Goal: Task Accomplishment & Management: Manage account settings

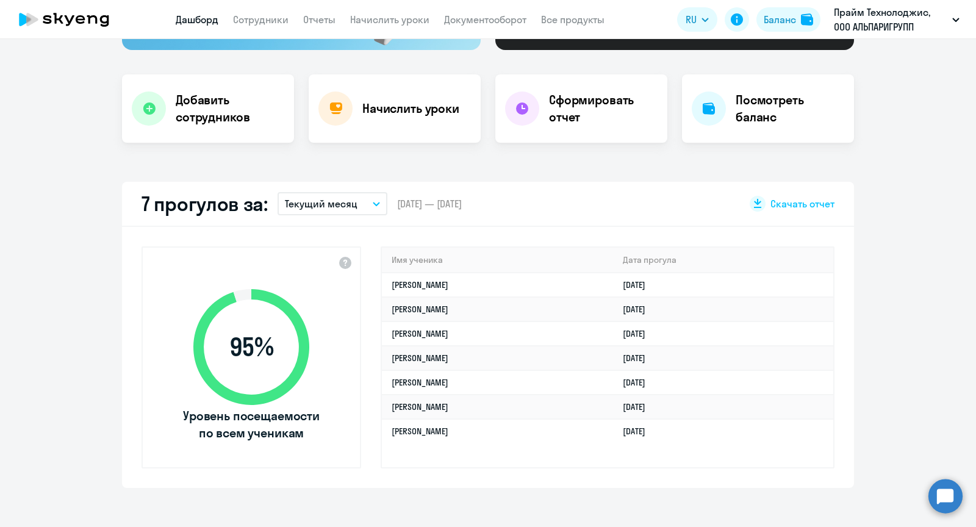
scroll to position [215, 0]
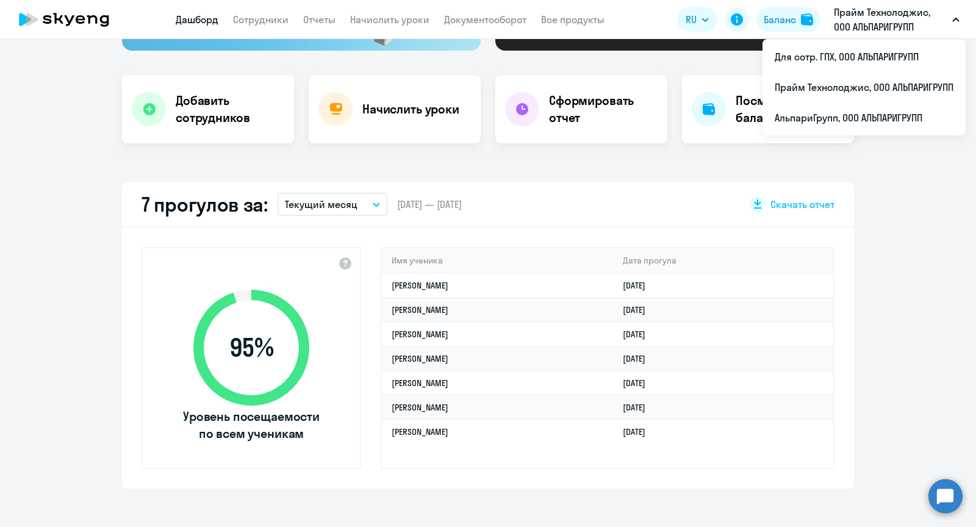
click at [873, 27] on p "Прайм Технолоджис, ООО АЛЬПАРИГРУПП" at bounding box center [890, 19] width 113 height 29
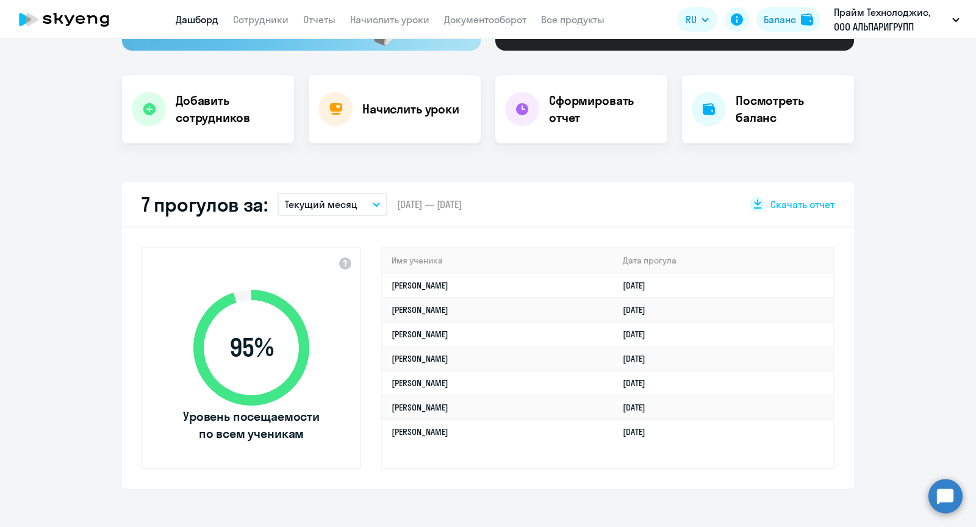
click at [873, 27] on p "Прайм Технолоджис, ООО АЛЬПАРИГРУПП" at bounding box center [890, 19] width 113 height 29
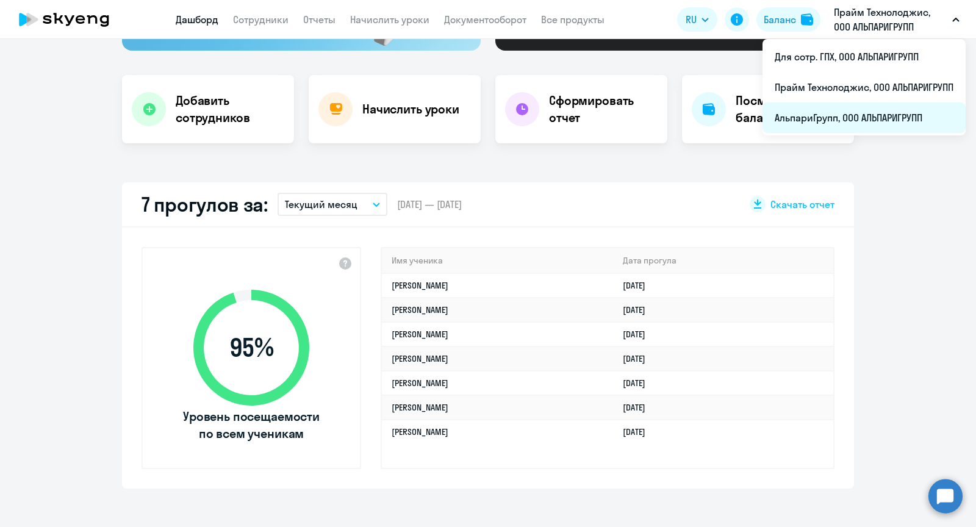
select select "30"
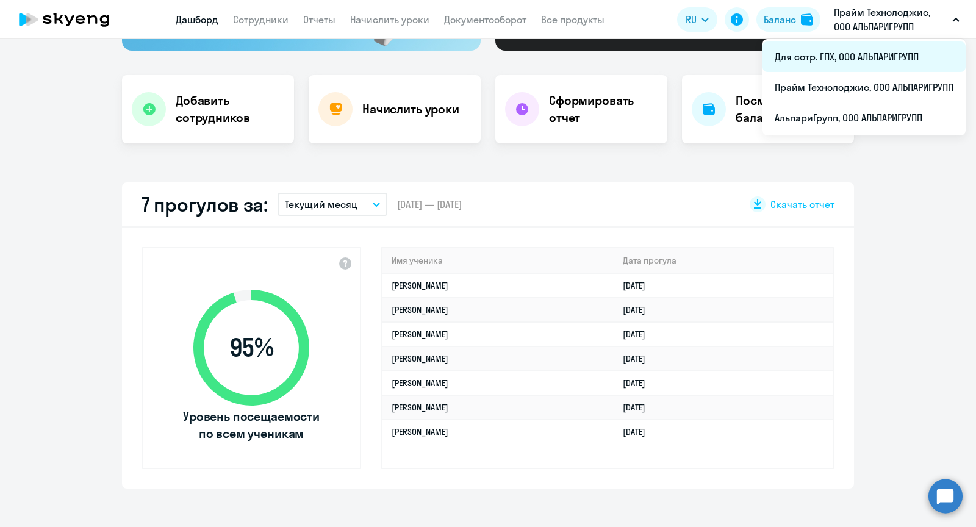
click at [825, 49] on li "Для сотр. ГПХ, ООО АЛЬПАРИГРУПП" at bounding box center [864, 56] width 203 height 31
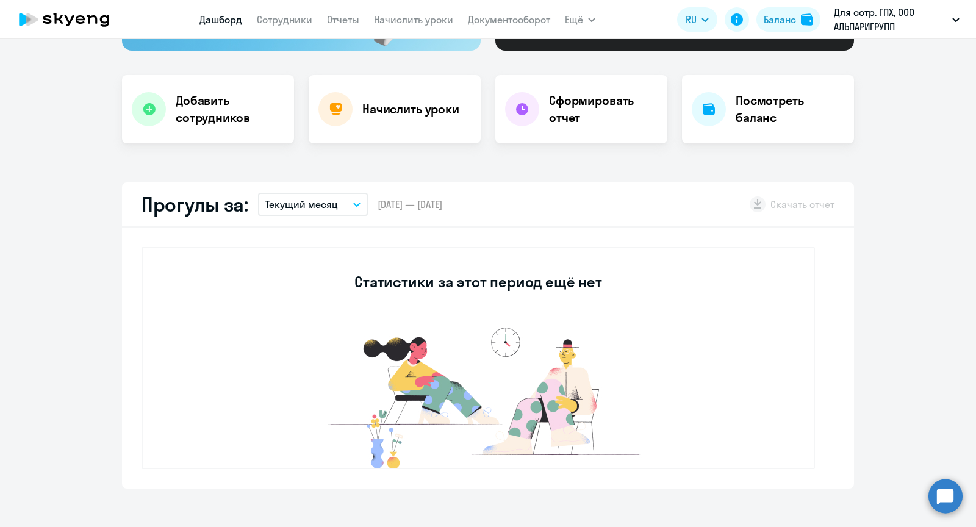
select select "30"
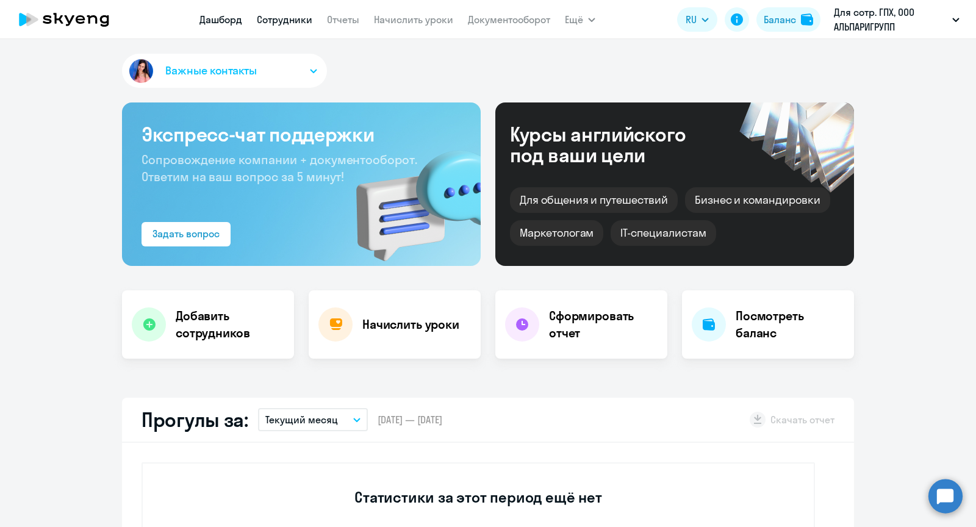
click at [295, 14] on link "Сотрудники" at bounding box center [285, 19] width 56 height 12
select select "30"
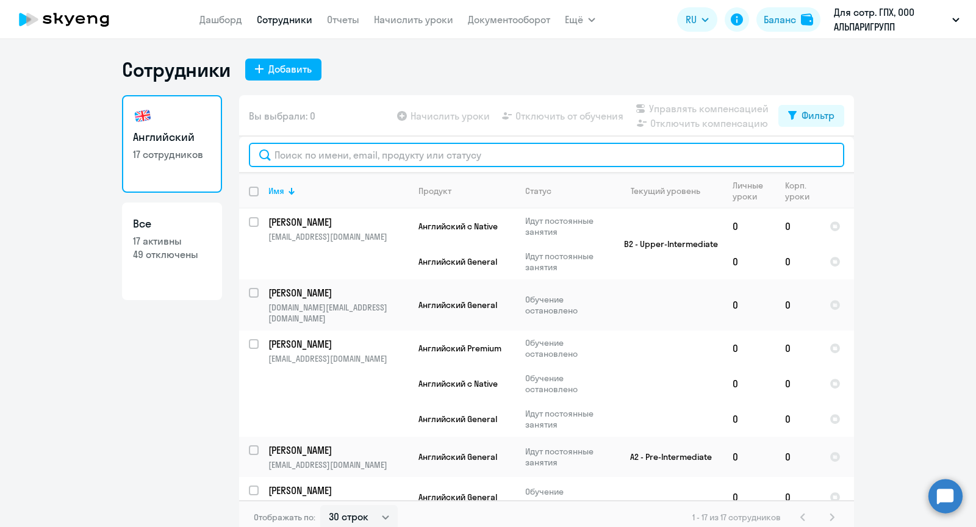
click at [331, 153] on input "text" at bounding box center [546, 155] width 595 height 24
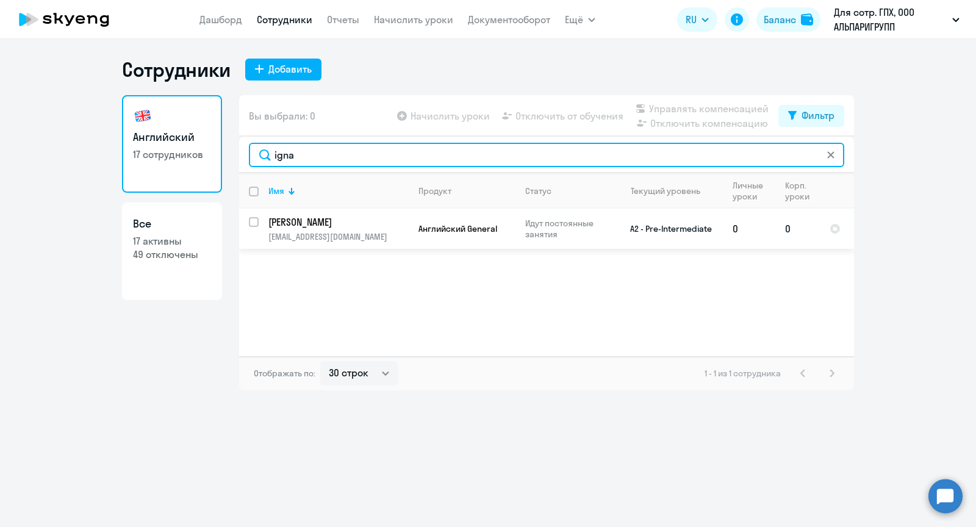
type input "igna"
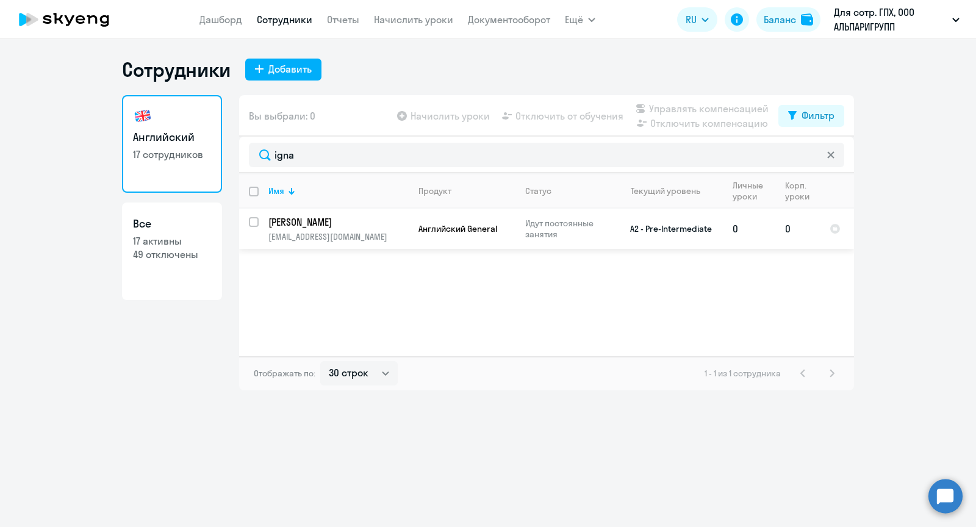
click at [409, 227] on td "Английский General" at bounding box center [462, 229] width 107 height 40
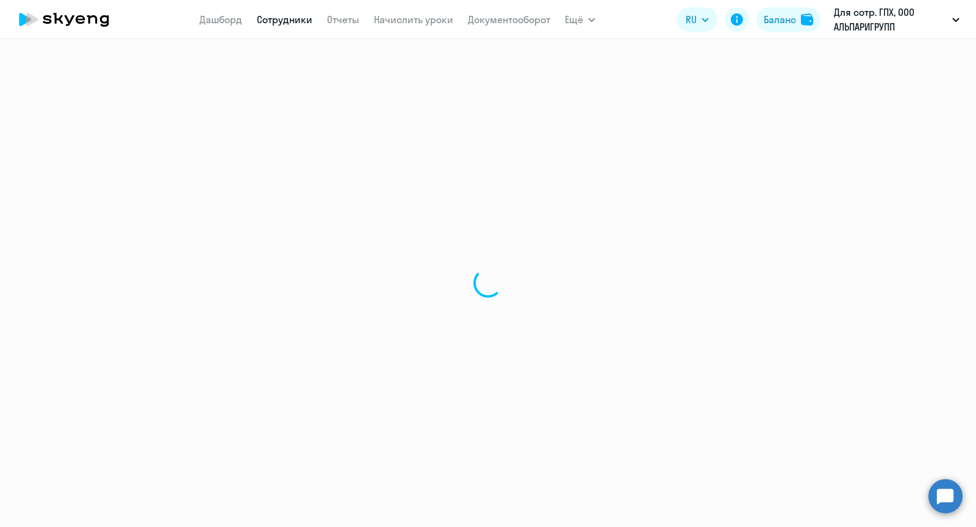
select select "english"
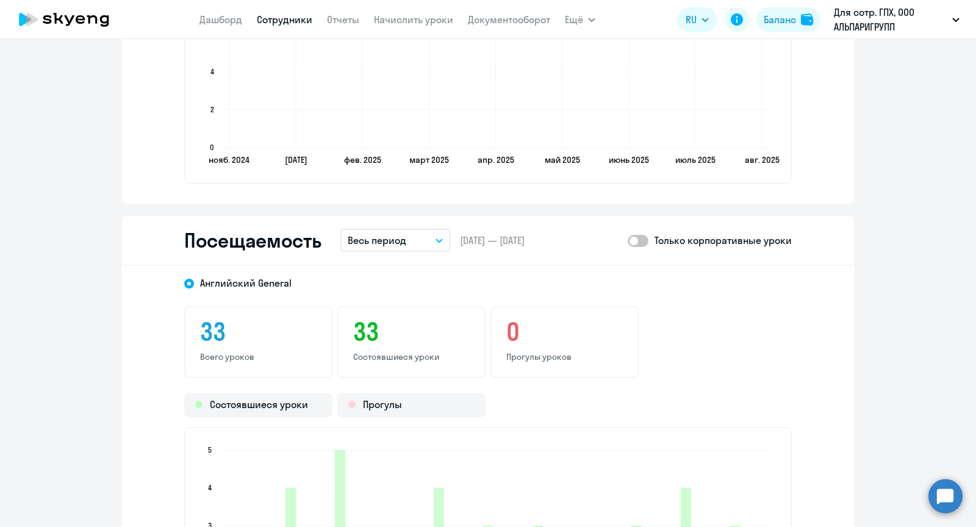
scroll to position [1414, 0]
click at [405, 237] on p "Весь период" at bounding box center [377, 241] width 59 height 15
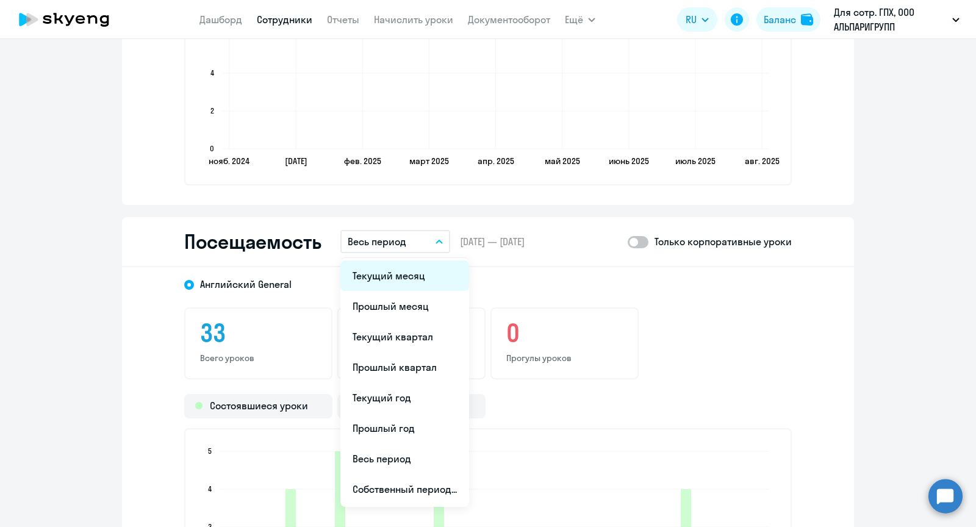
click at [402, 266] on li "Текущий месяц" at bounding box center [404, 276] width 129 height 31
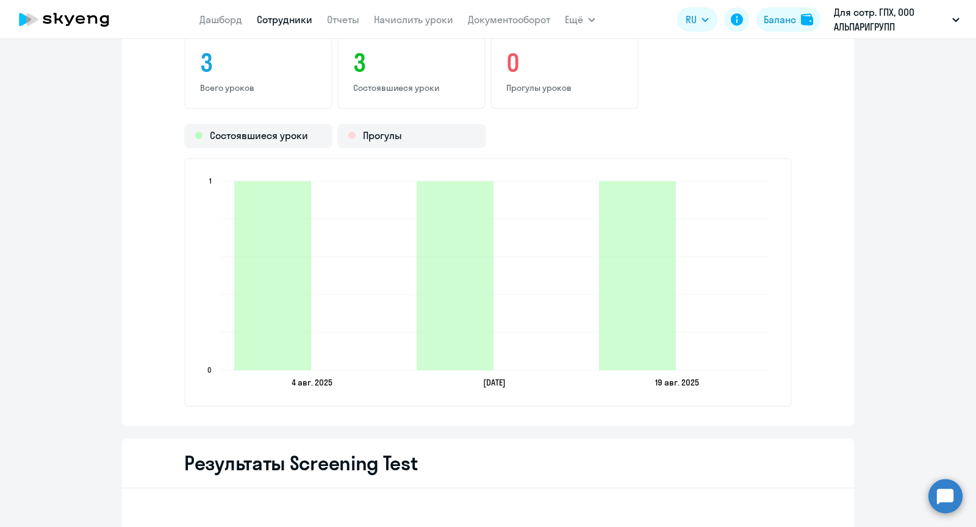
scroll to position [1684, 0]
click at [281, 18] on link "Сотрудники" at bounding box center [285, 19] width 56 height 12
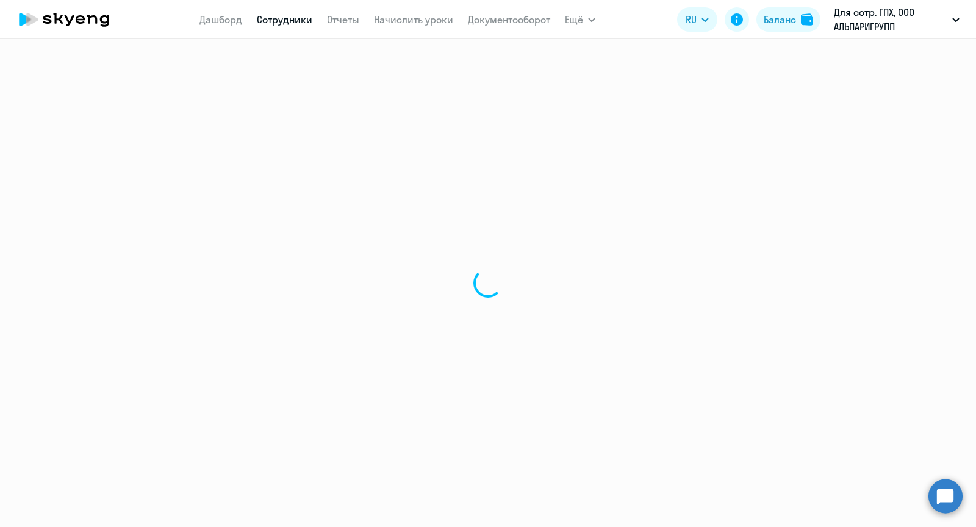
select select "30"
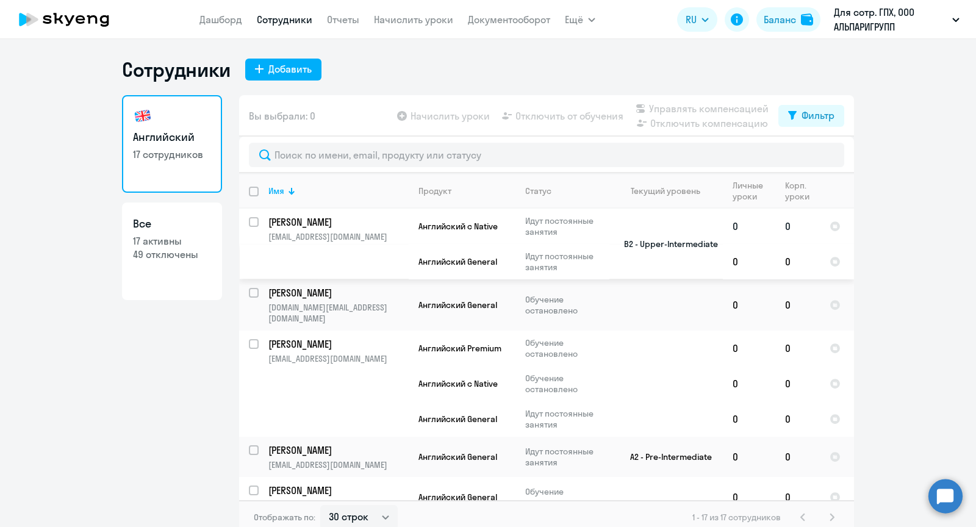
click at [364, 250] on td "[PERSON_NAME] [PERSON_NAME][EMAIL_ADDRESS][DOMAIN_NAME]" at bounding box center [334, 244] width 150 height 71
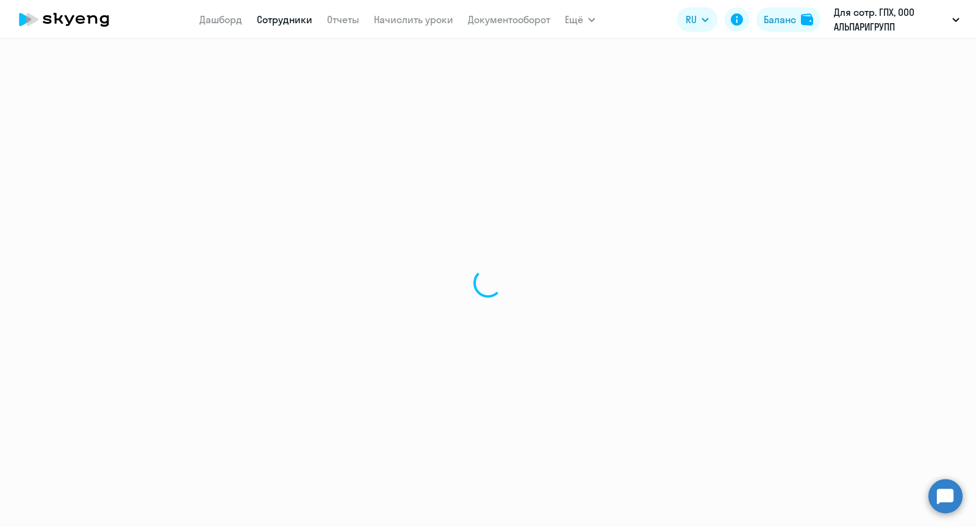
select select "english"
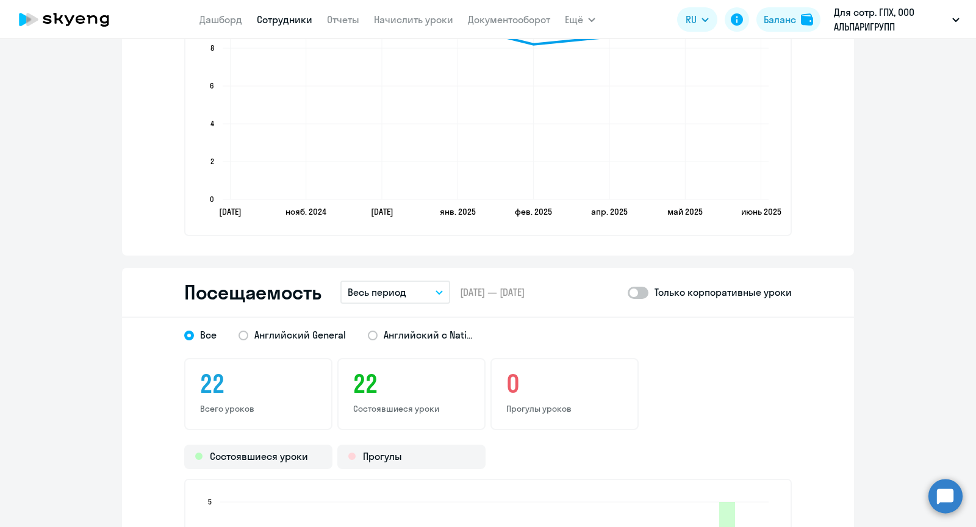
scroll to position [1393, 0]
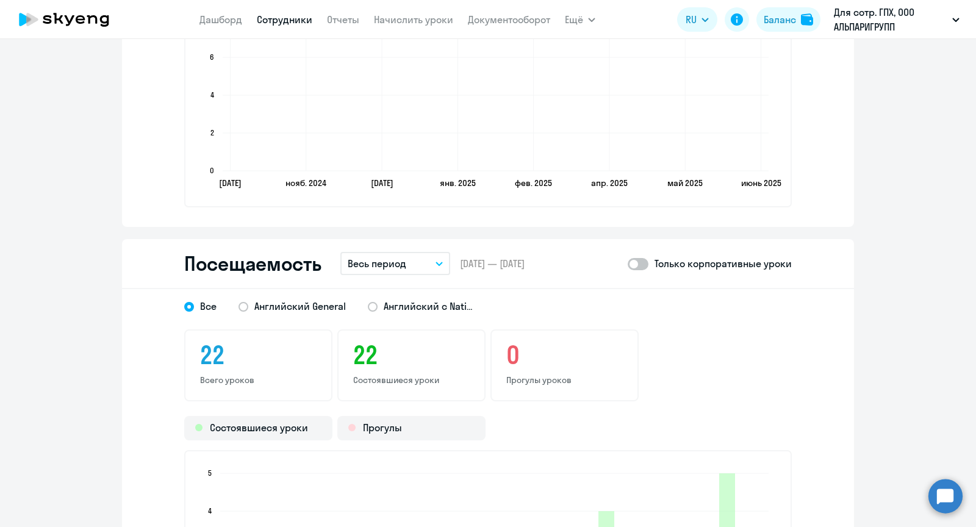
click at [368, 271] on button "Весь период" at bounding box center [395, 263] width 110 height 23
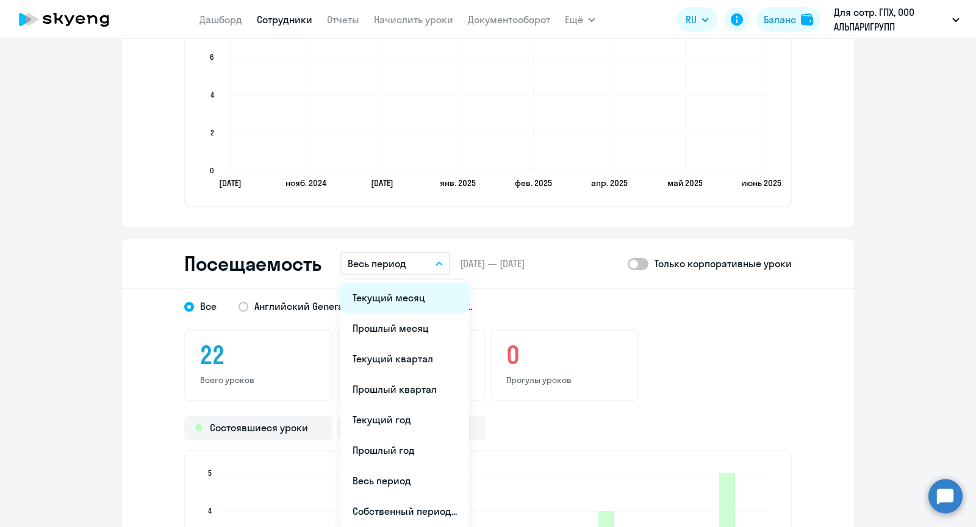
click at [368, 289] on li "Текущий месяц" at bounding box center [404, 297] width 129 height 31
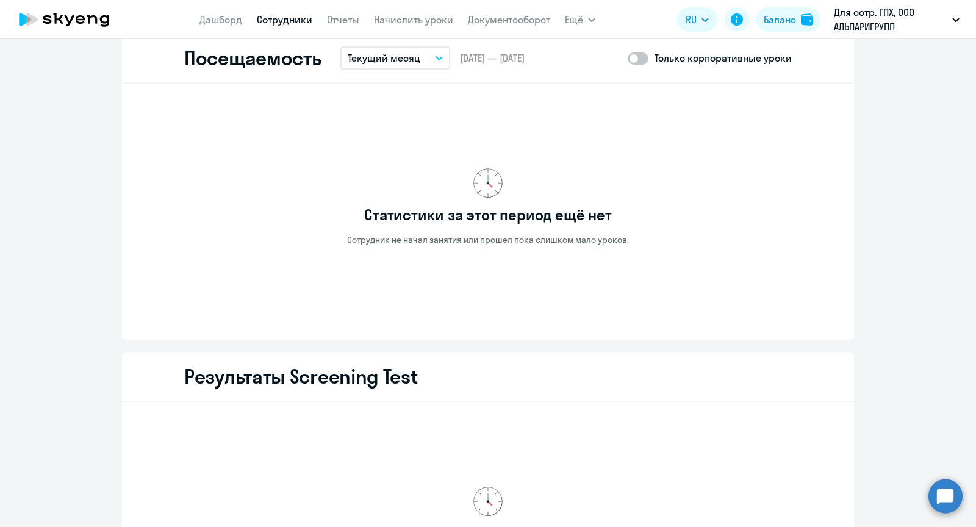
scroll to position [1598, 0]
click at [281, 24] on link "Сотрудники" at bounding box center [285, 19] width 56 height 12
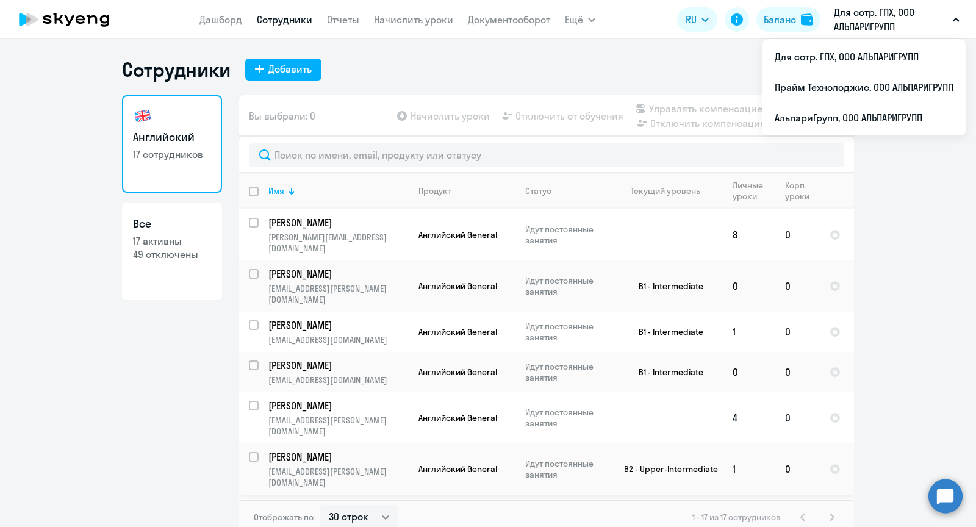
scroll to position [485, 0]
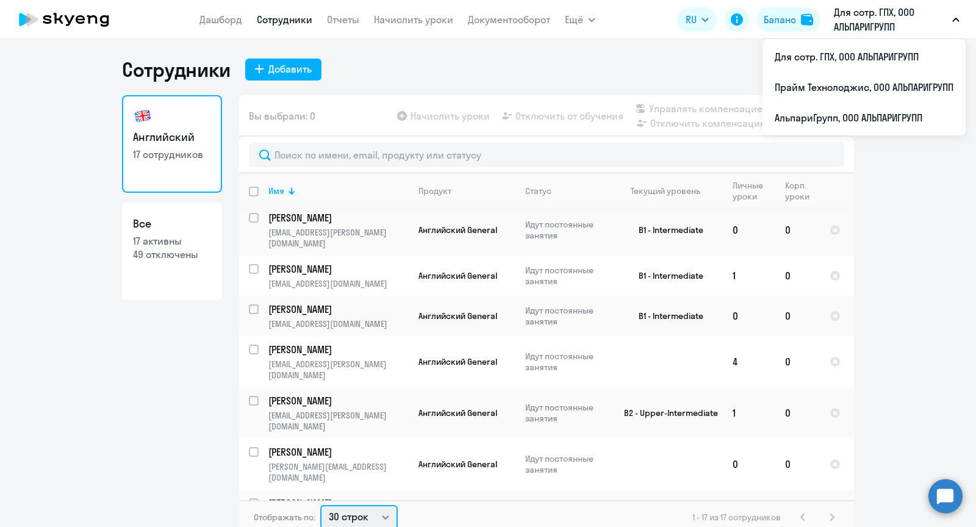
click at [358, 507] on select "30 строк 50 строк 100 строк" at bounding box center [358, 517] width 77 height 24
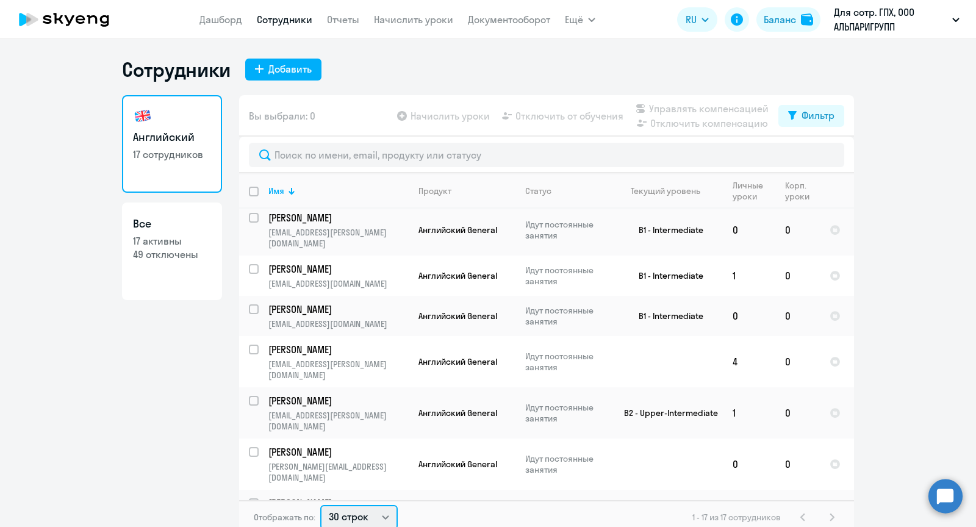
scroll to position [2, 0]
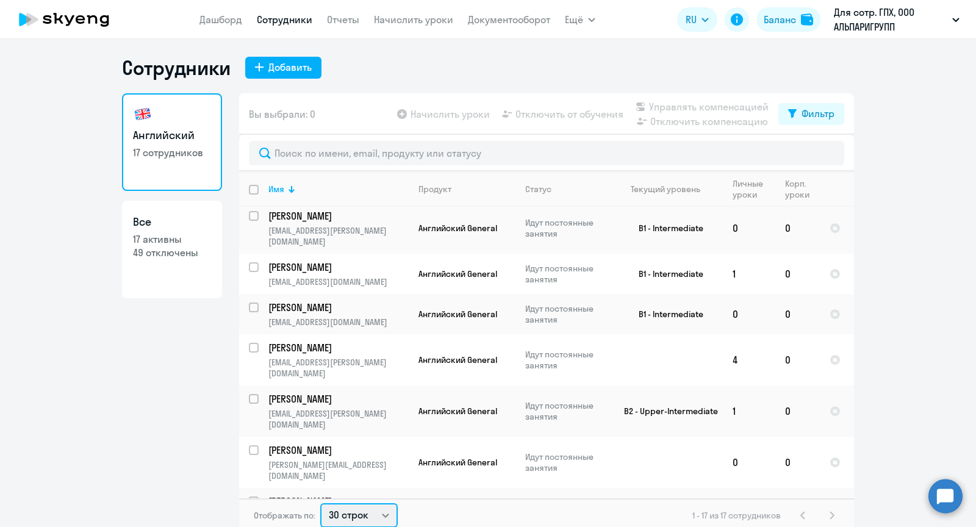
select select "50"
click at [320, 503] on select "30 строк 50 строк 100 строк" at bounding box center [358, 515] width 77 height 24
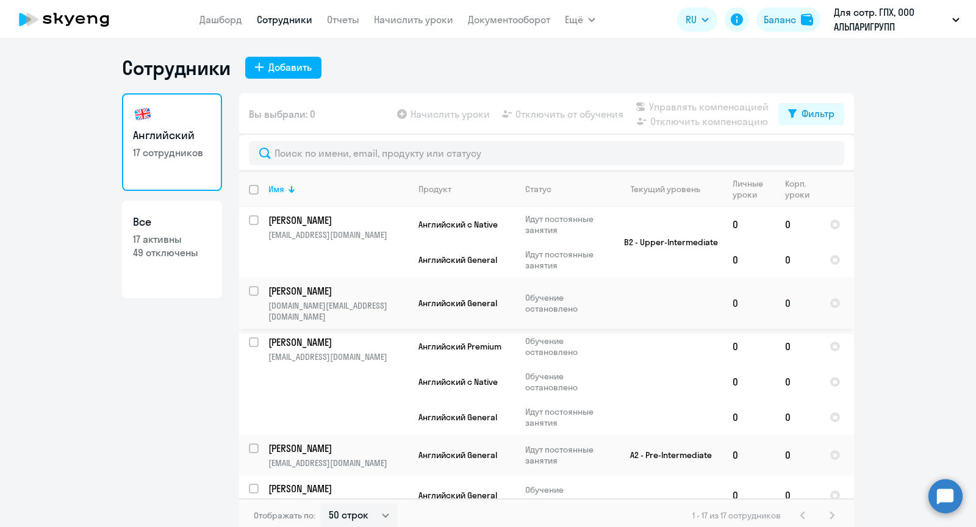
click at [251, 292] on input "select row 13291910" at bounding box center [261, 298] width 24 height 24
checkbox input "true"
click at [545, 112] on span "Отключить от обучения" at bounding box center [570, 114] width 108 height 15
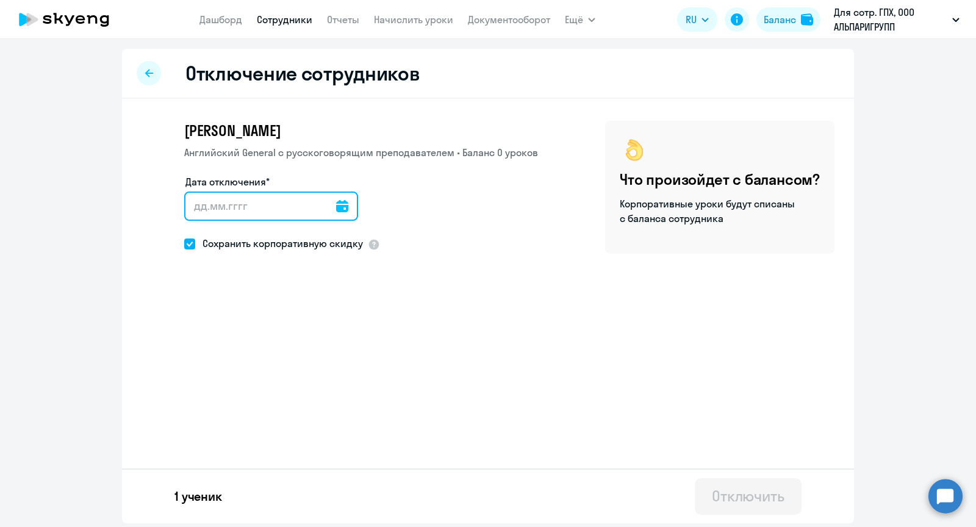
click at [231, 203] on input "Дата отключения*" at bounding box center [271, 206] width 174 height 29
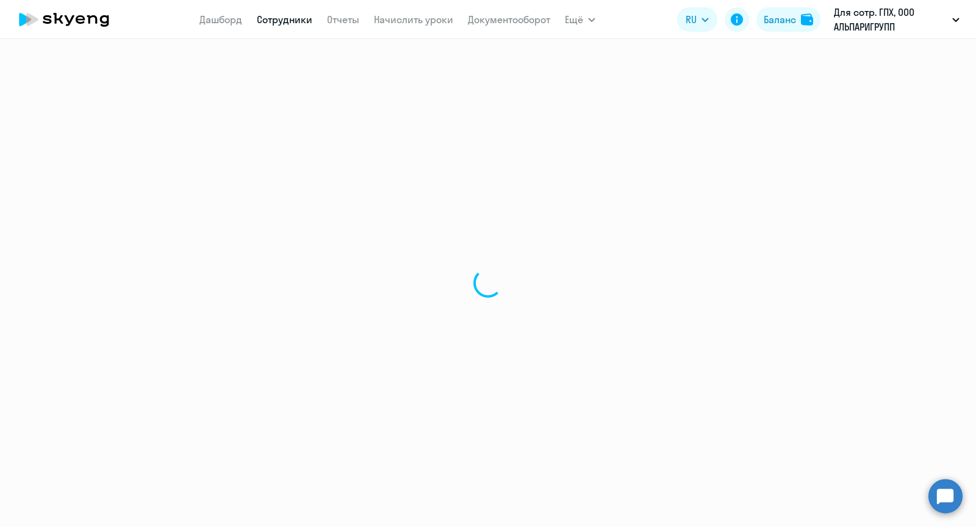
select select "30"
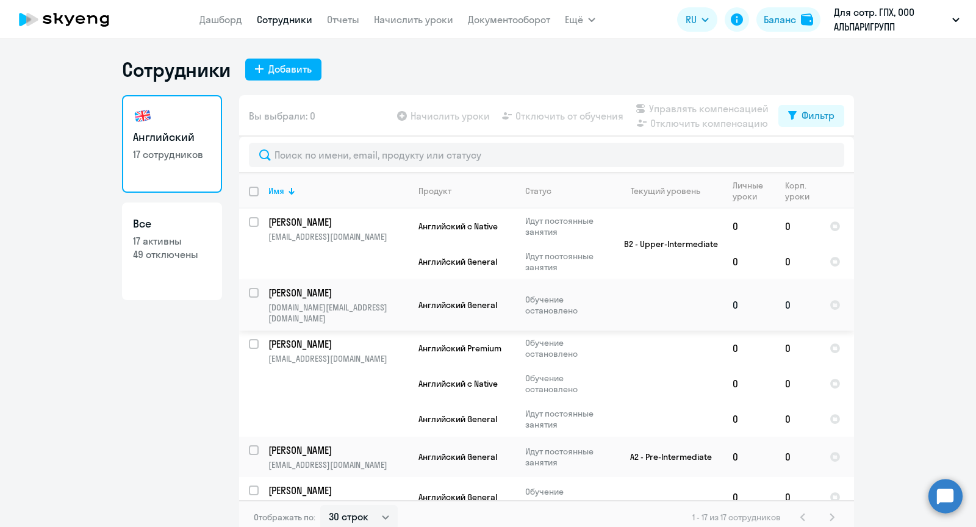
click at [254, 291] on input "select row 13291910" at bounding box center [261, 300] width 24 height 24
checkbox input "true"
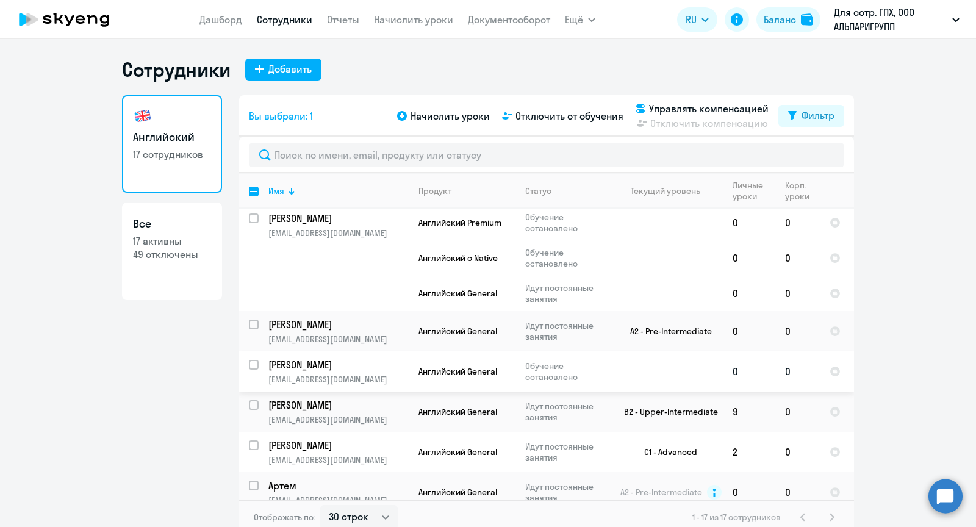
scroll to position [126, 0]
click at [254, 359] on input "select row 4511850" at bounding box center [261, 371] width 24 height 24
checkbox input "true"
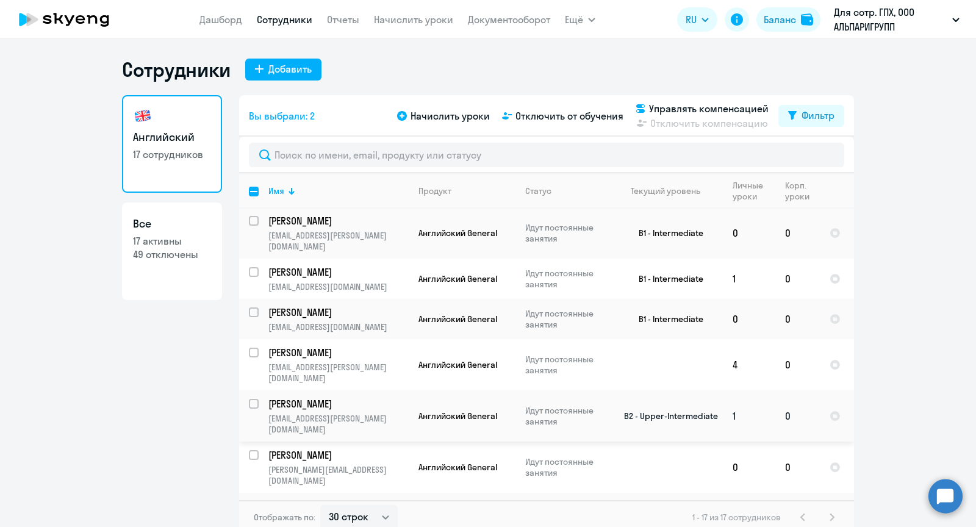
scroll to position [485, 0]
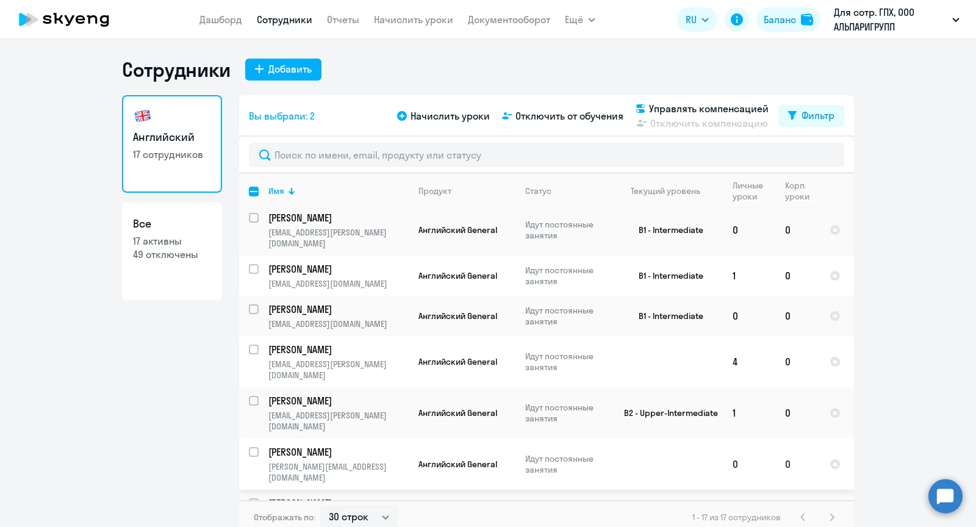
click at [255, 447] on input "select row 39085130" at bounding box center [261, 459] width 24 height 24
checkbox input "true"
click at [256, 498] on input "select row 39032909" at bounding box center [261, 510] width 24 height 24
checkbox input "true"
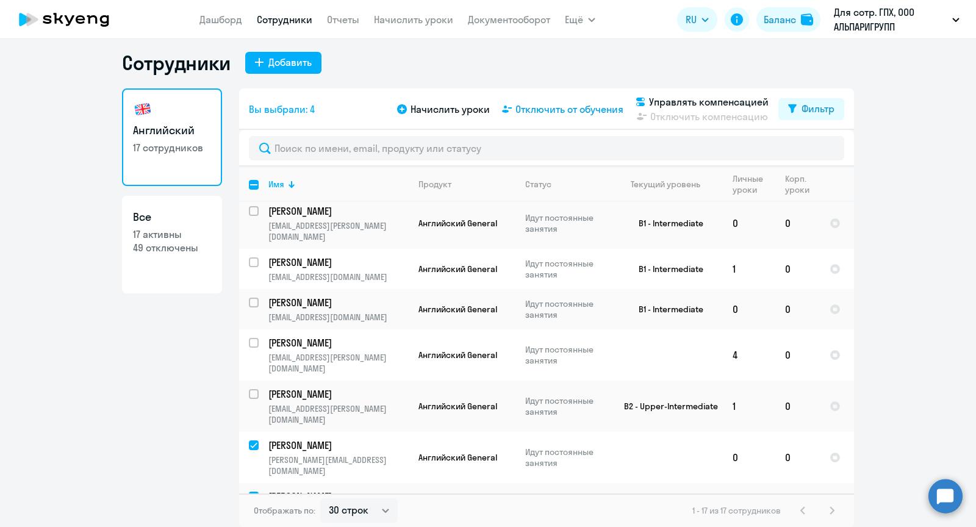
click at [547, 107] on span "Отключить от обучения" at bounding box center [570, 109] width 108 height 15
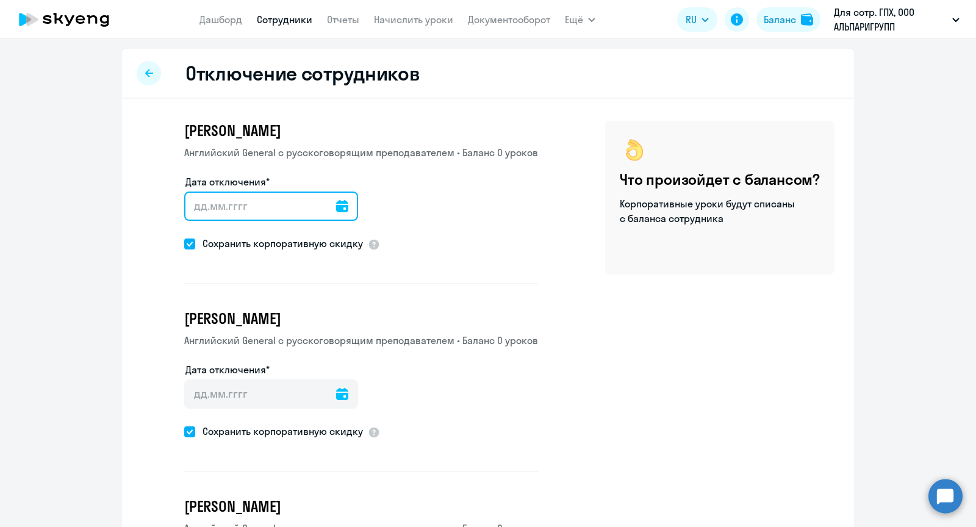
click at [248, 206] on input "Дата отключения*" at bounding box center [271, 206] width 174 height 29
click at [336, 209] on icon at bounding box center [342, 206] width 12 height 12
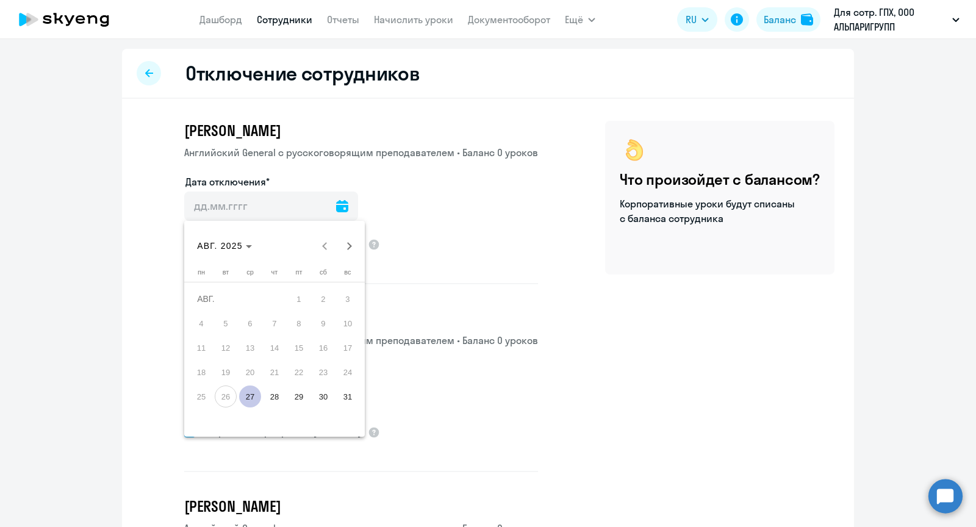
click at [249, 395] on span "27" at bounding box center [250, 397] width 22 height 22
type input "[DATE]"
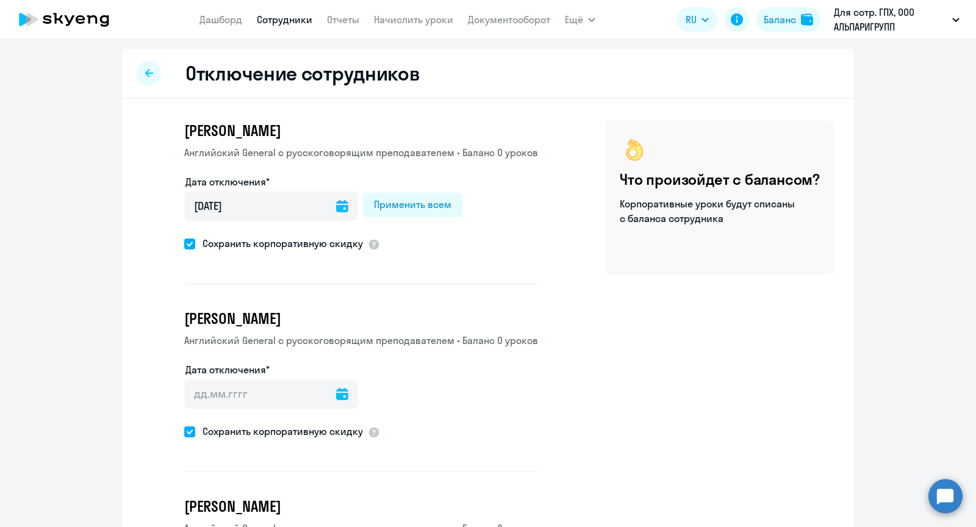
click at [195, 241] on span "Сохранить корпоративную скидку" at bounding box center [279, 243] width 168 height 15
click at [184, 243] on input "Сохранить корпоративную скидку" at bounding box center [184, 243] width 1 height 1
click at [196, 242] on span "Сохранить корпоративную скидку" at bounding box center [279, 243] width 168 height 15
click at [184, 243] on input "Сохранить корпоративную скидку" at bounding box center [184, 243] width 1 height 1
checkbox input "true"
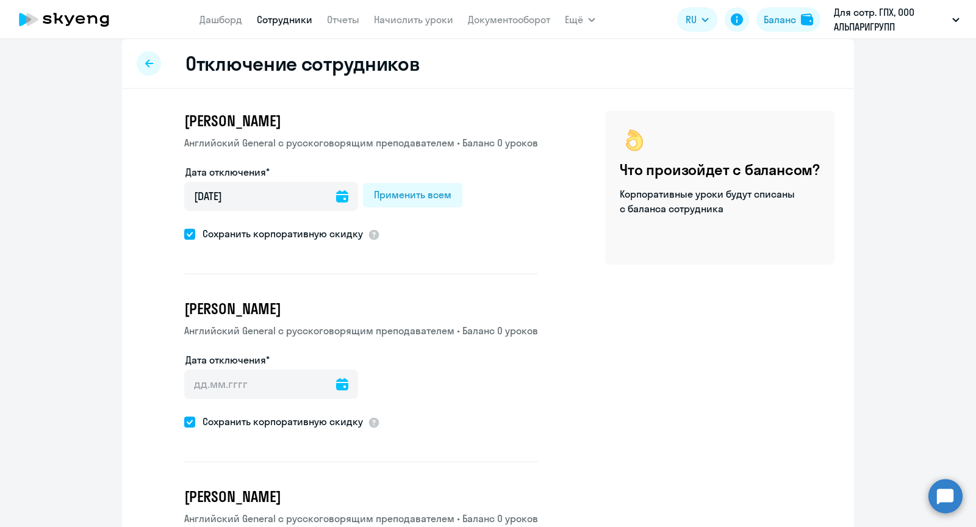
scroll to position [90, 0]
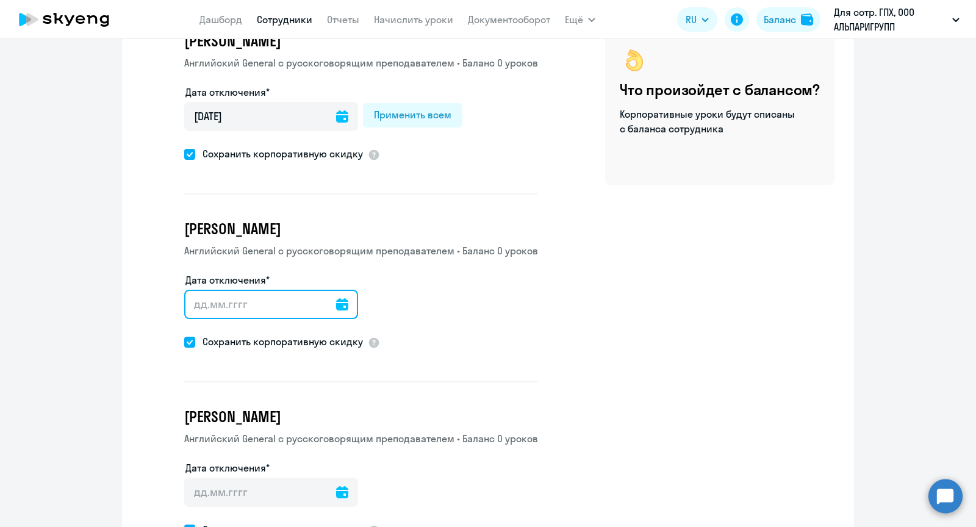
click at [300, 297] on input "Дата отключения*" at bounding box center [271, 304] width 174 height 29
click at [336, 301] on icon at bounding box center [342, 304] width 12 height 12
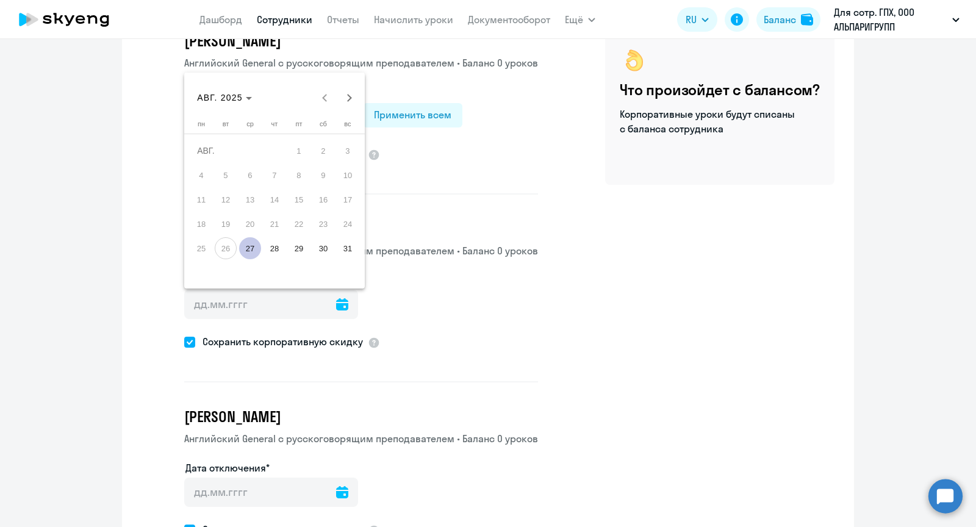
click at [254, 251] on span "27" at bounding box center [250, 248] width 22 height 22
type input "[DATE]"
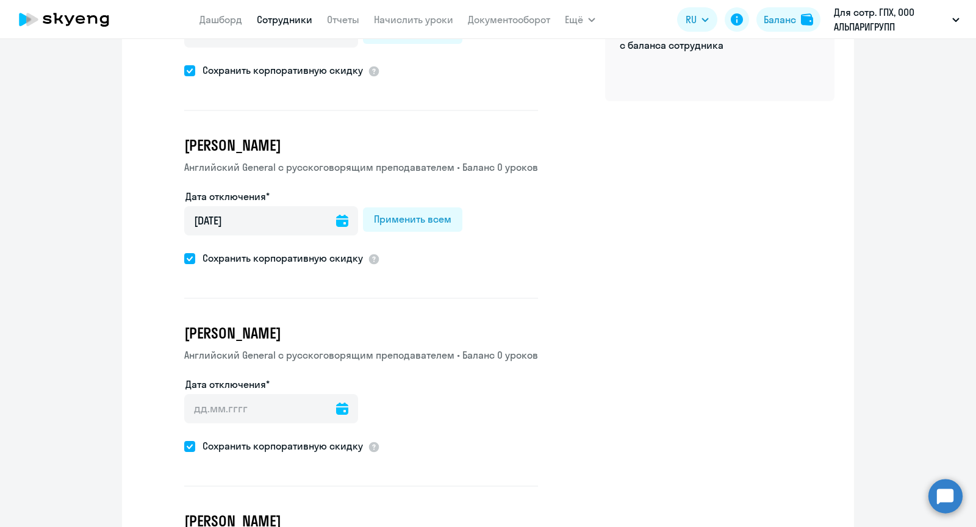
scroll to position [187, 0]
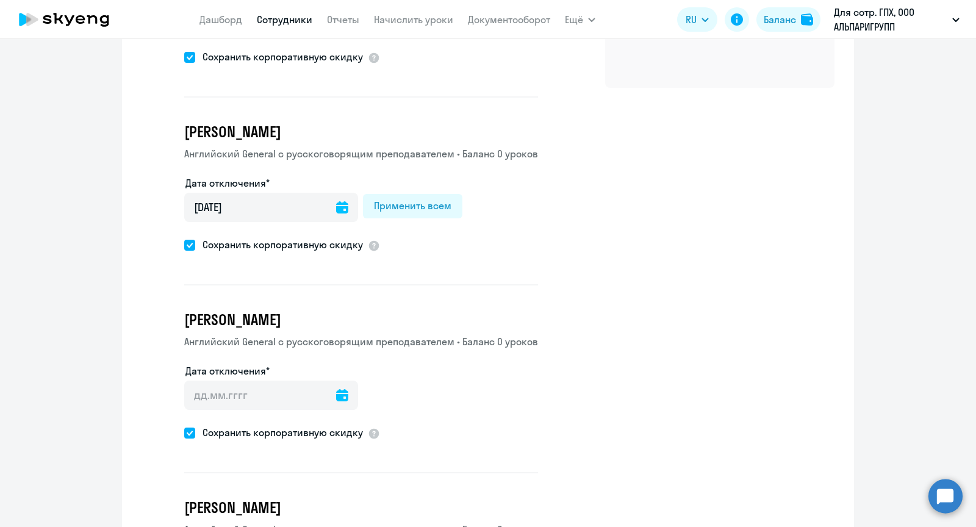
click at [336, 397] on icon at bounding box center [342, 395] width 12 height 12
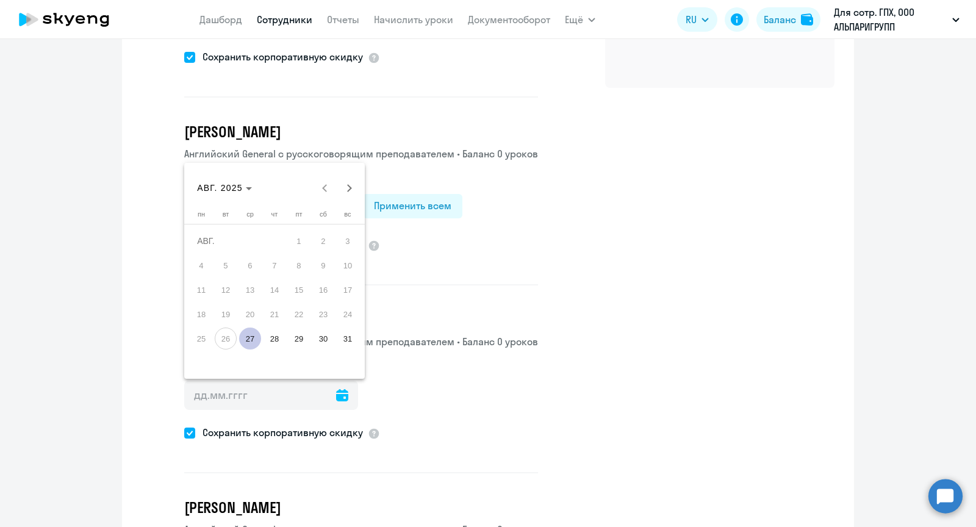
click at [253, 333] on span "27" at bounding box center [250, 339] width 22 height 22
type input "[DATE]"
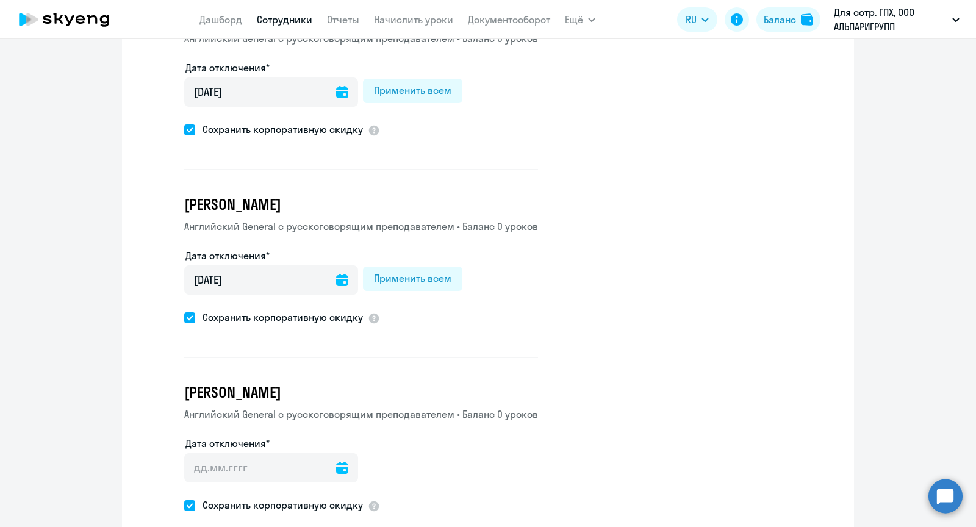
scroll to position [328, 0]
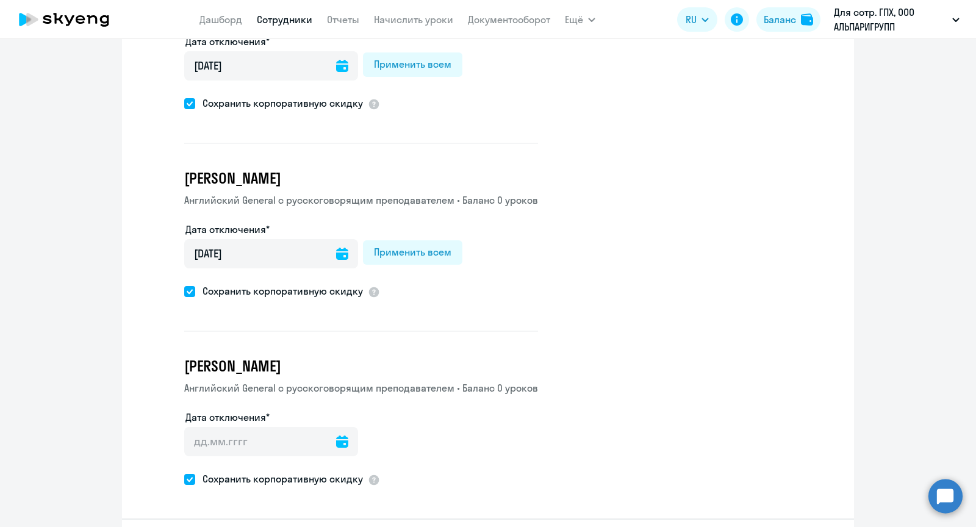
click at [336, 441] on icon at bounding box center [342, 442] width 12 height 12
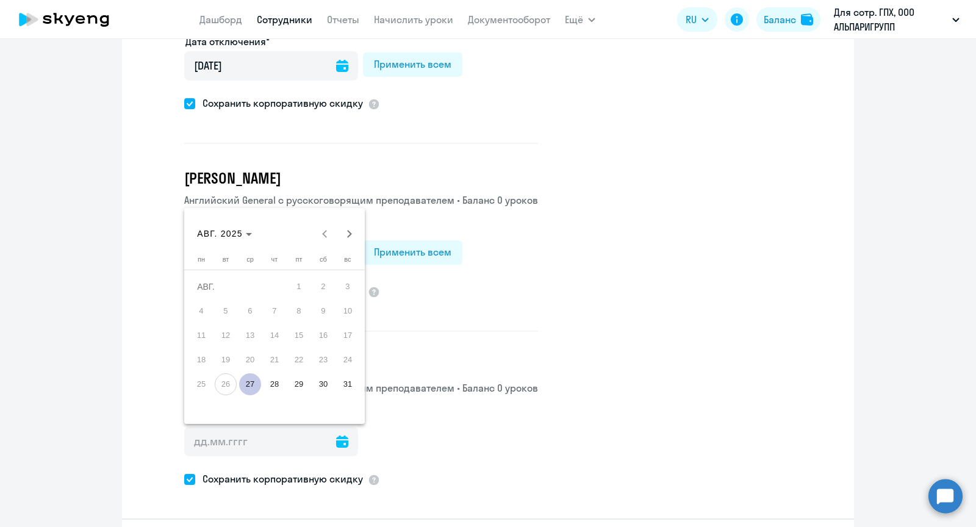
click at [251, 379] on span "27" at bounding box center [250, 384] width 22 height 22
type input "[DATE]"
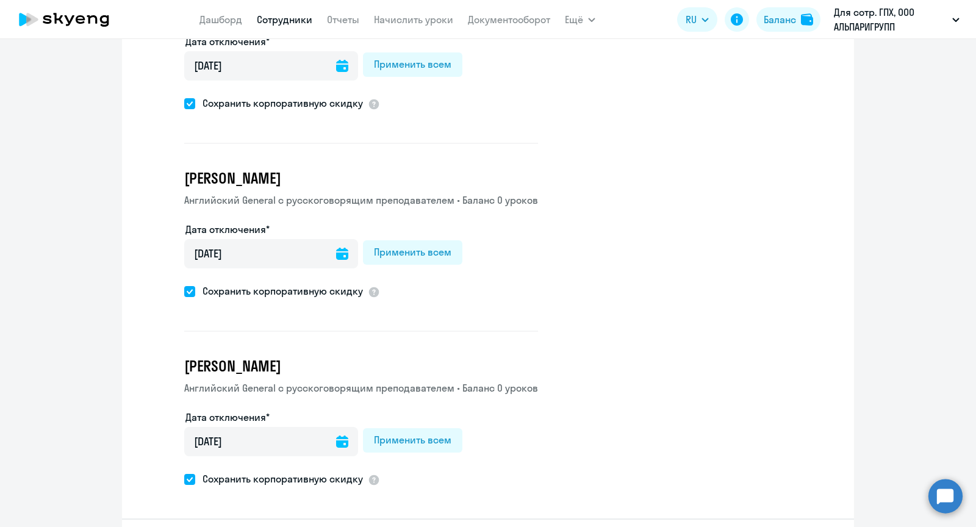
scroll to position [371, 0]
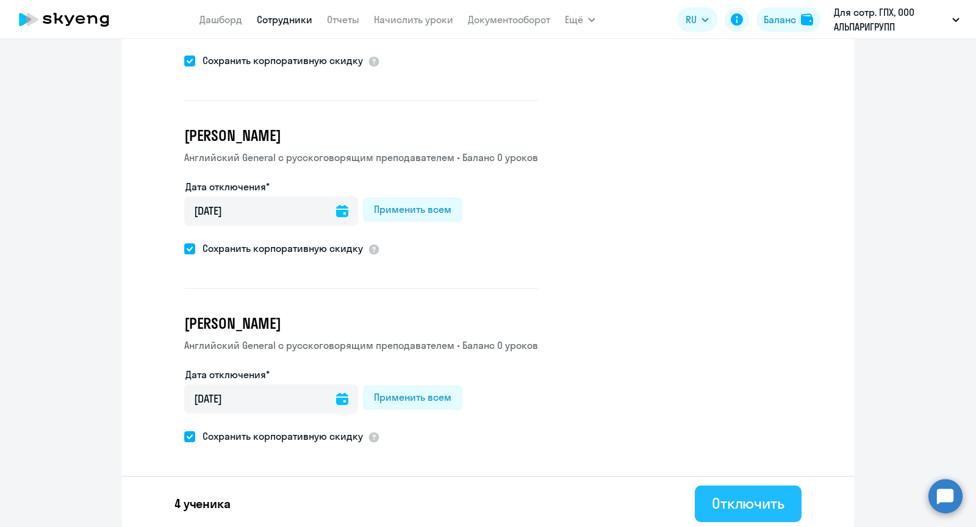
click at [752, 494] on div "Отключить" at bounding box center [748, 504] width 73 height 20
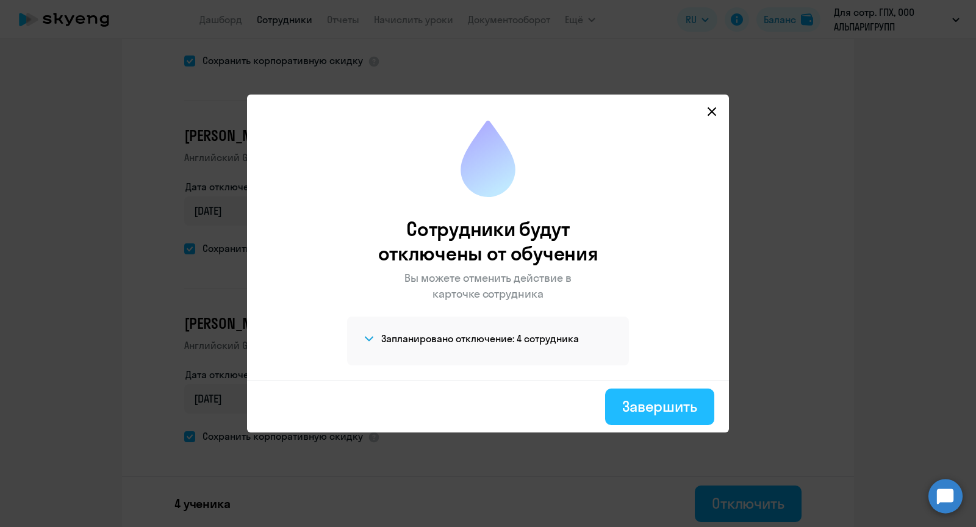
click at [674, 406] on div "Завершить" at bounding box center [659, 407] width 75 height 20
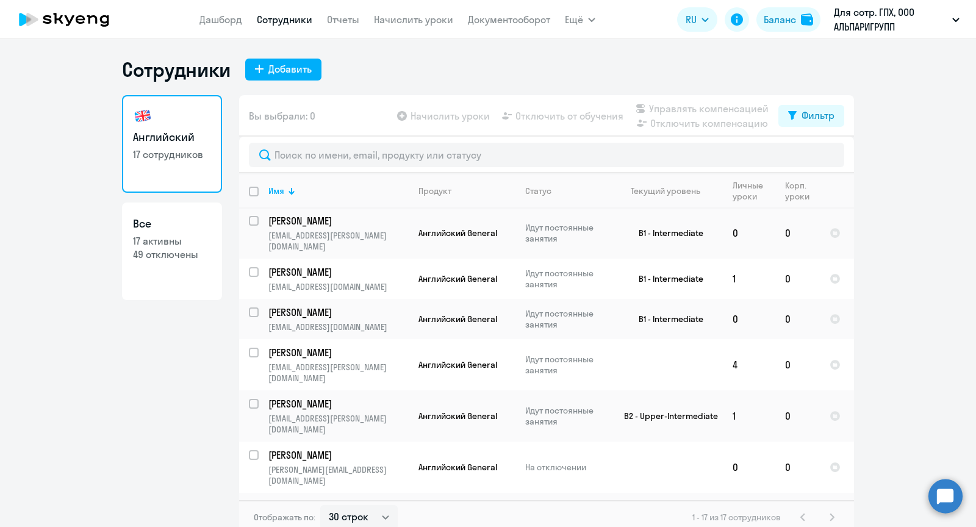
scroll to position [485, 0]
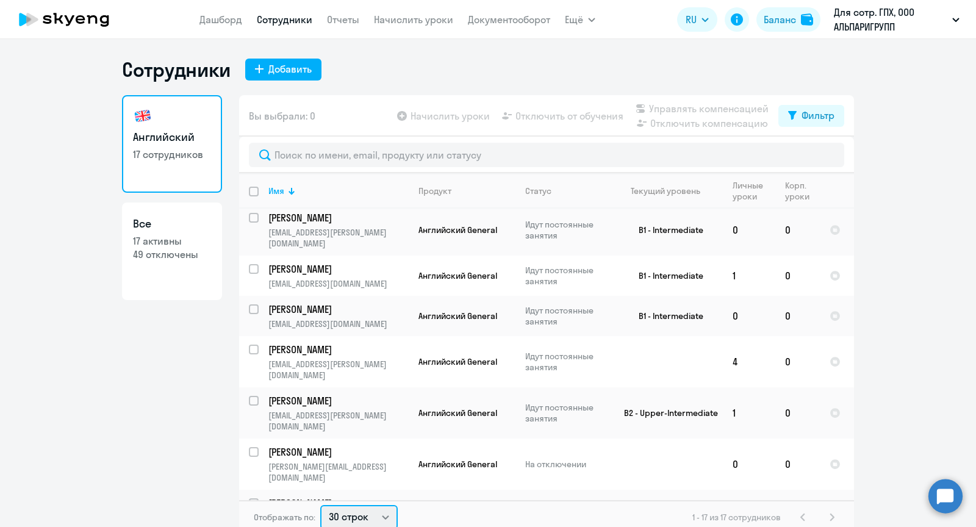
click at [356, 514] on select "30 строк 50 строк 100 строк" at bounding box center [358, 517] width 77 height 24
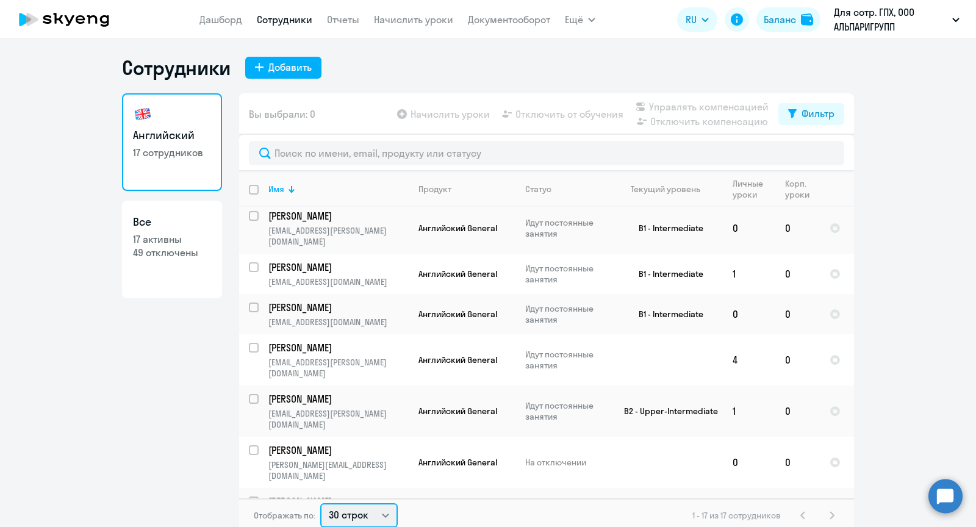
select select "50"
click at [320, 503] on select "30 строк 50 строк 100 строк" at bounding box center [358, 515] width 77 height 24
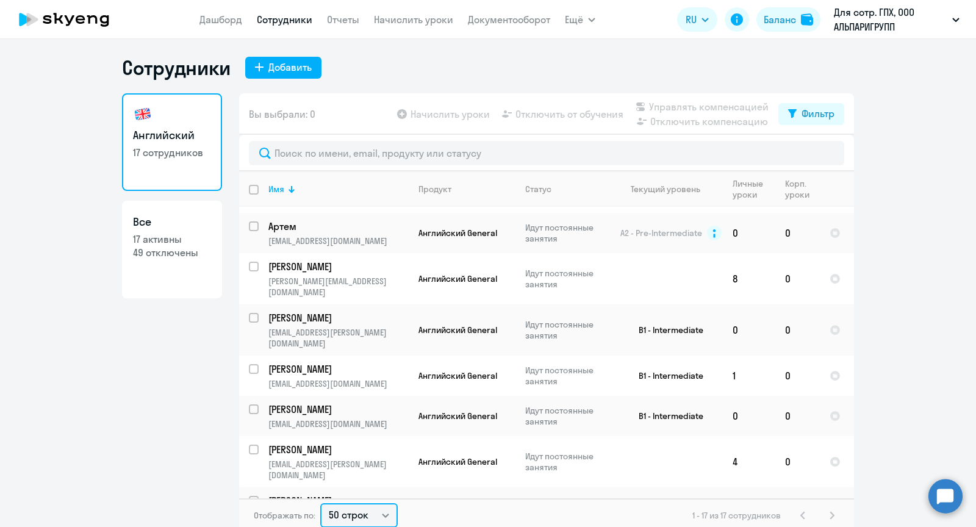
scroll to position [382, 0]
click at [395, 328] on p "[EMAIL_ADDRESS][PERSON_NAME][DOMAIN_NAME]" at bounding box center [338, 339] width 140 height 22
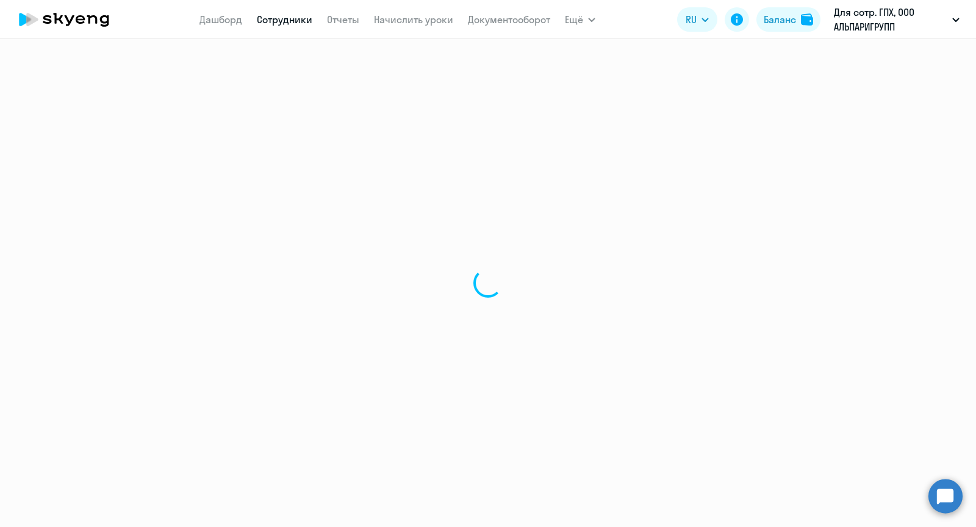
select select "english"
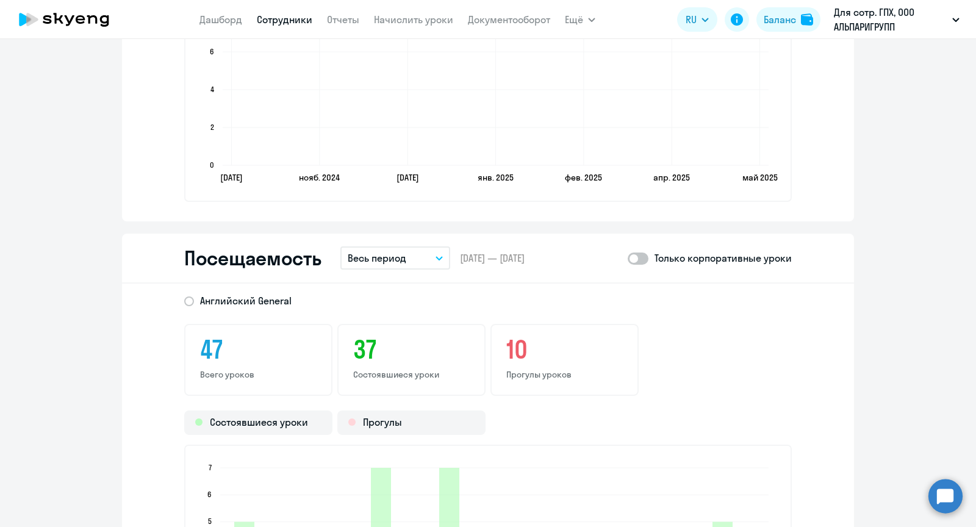
scroll to position [1398, 0]
click at [390, 250] on p "Весь период" at bounding box center [377, 257] width 59 height 15
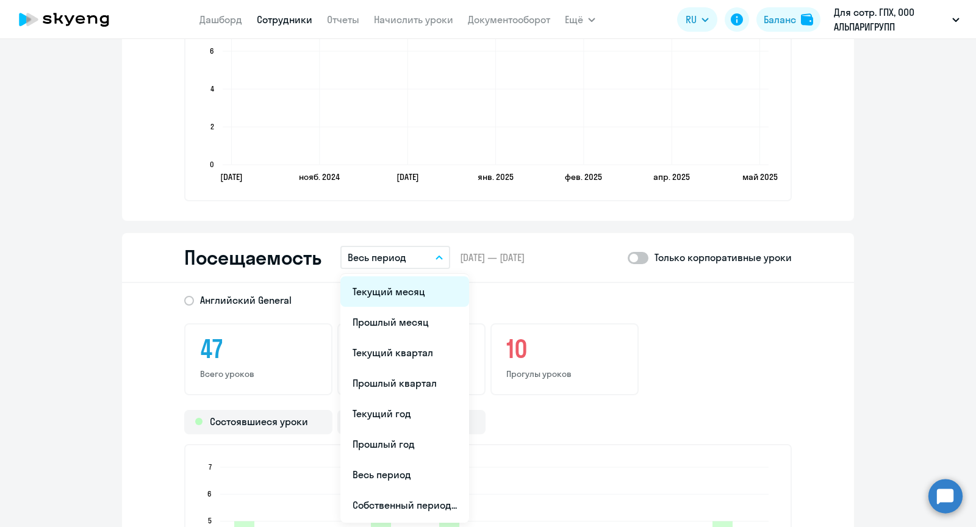
click at [393, 284] on li "Текущий месяц" at bounding box center [404, 291] width 129 height 31
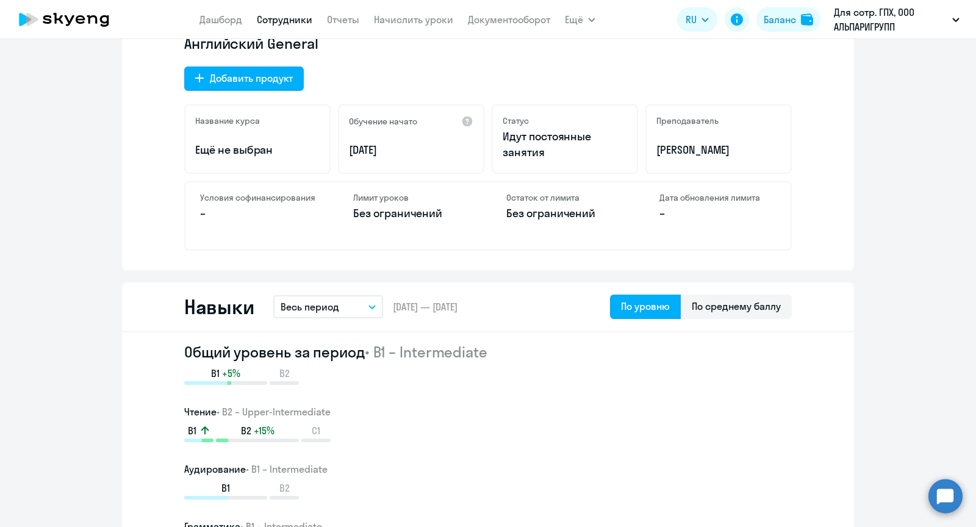
scroll to position [0, 0]
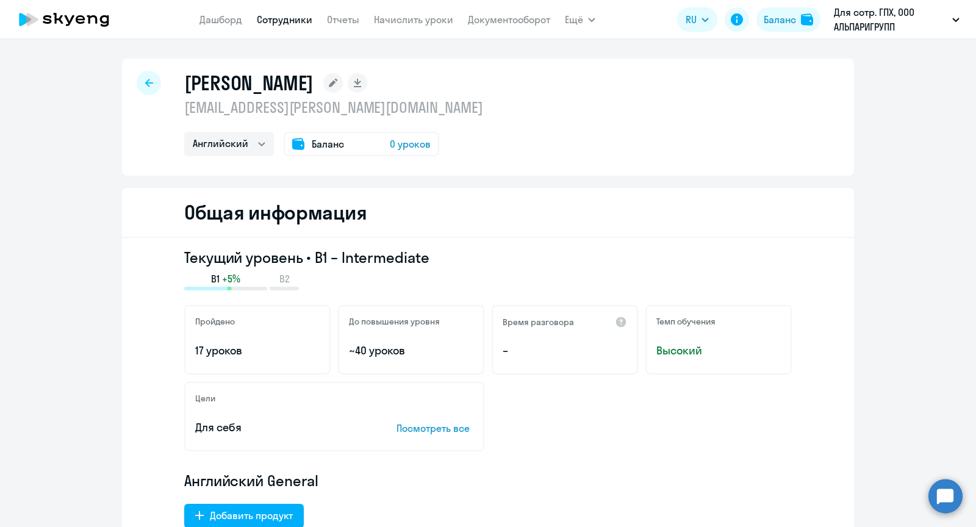
select select "30"
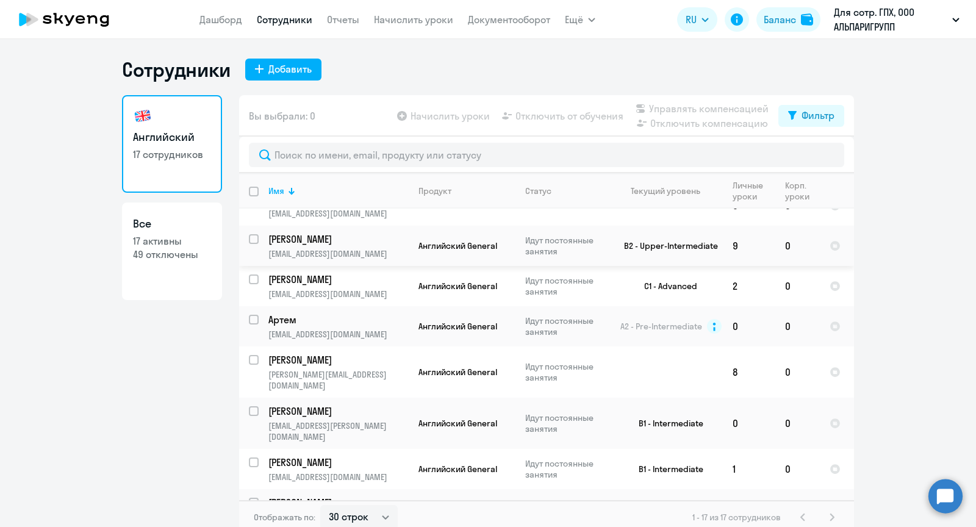
scroll to position [306, 0]
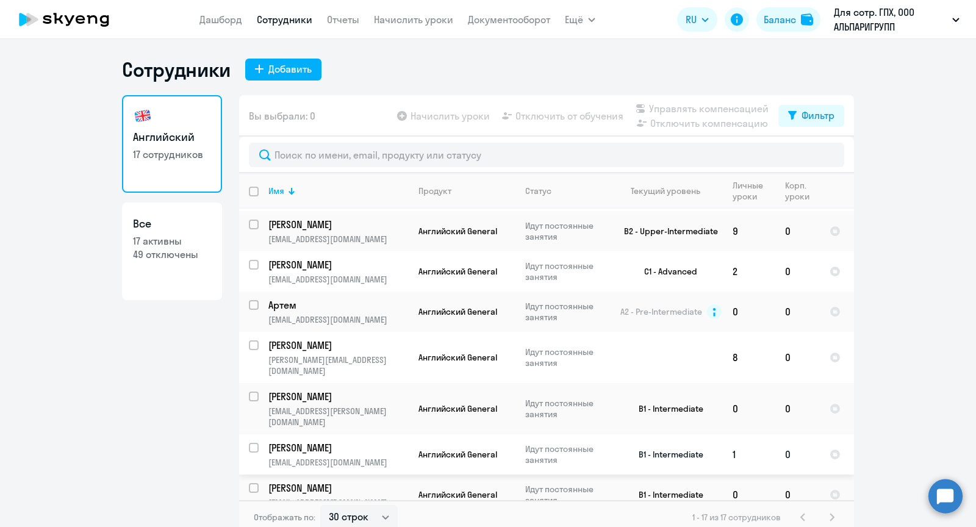
click at [409, 434] on td "Английский General" at bounding box center [462, 454] width 107 height 40
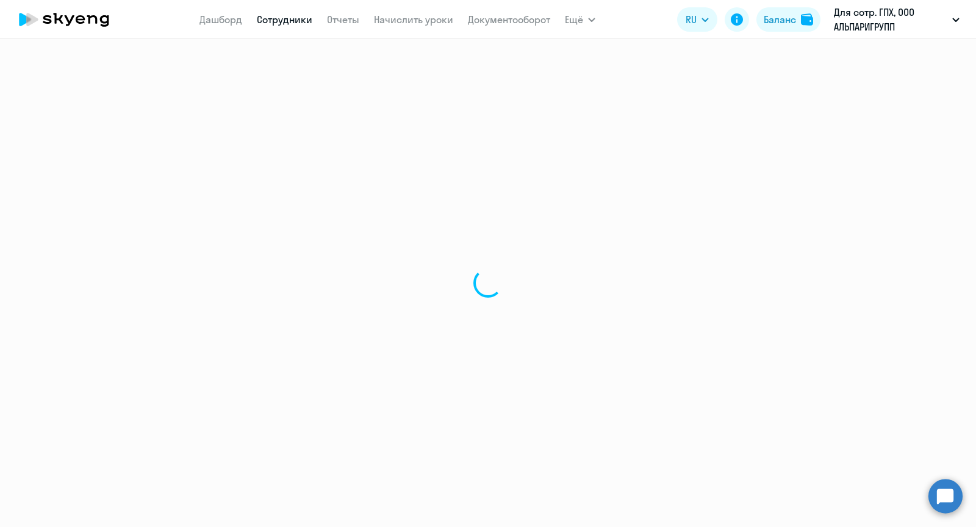
select select "english"
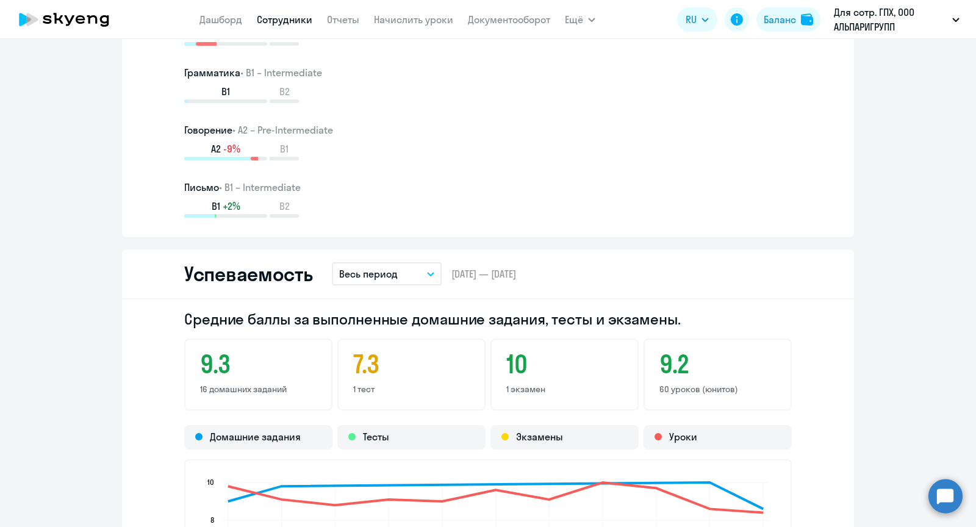
scroll to position [1034, 0]
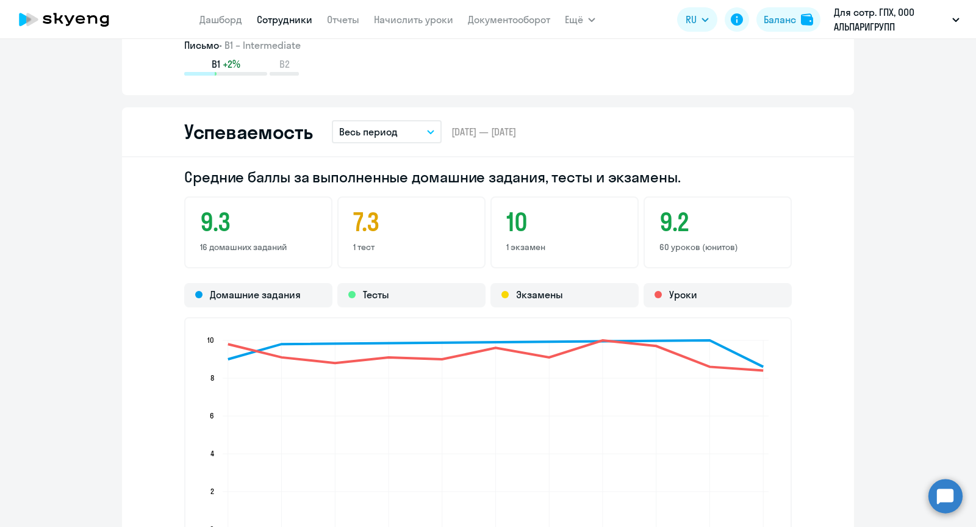
click at [350, 141] on button "Весь период" at bounding box center [387, 131] width 110 height 23
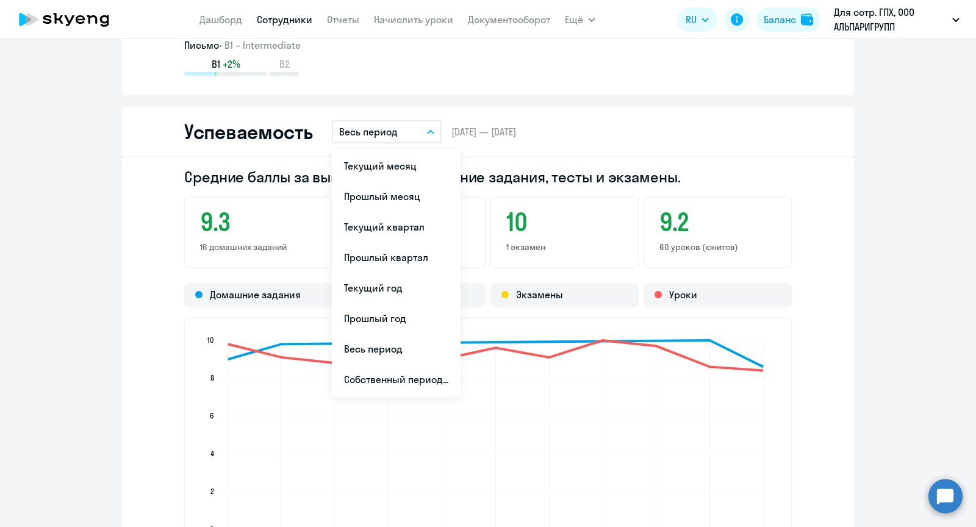
click at [350, 141] on button "Весь период" at bounding box center [387, 131] width 110 height 23
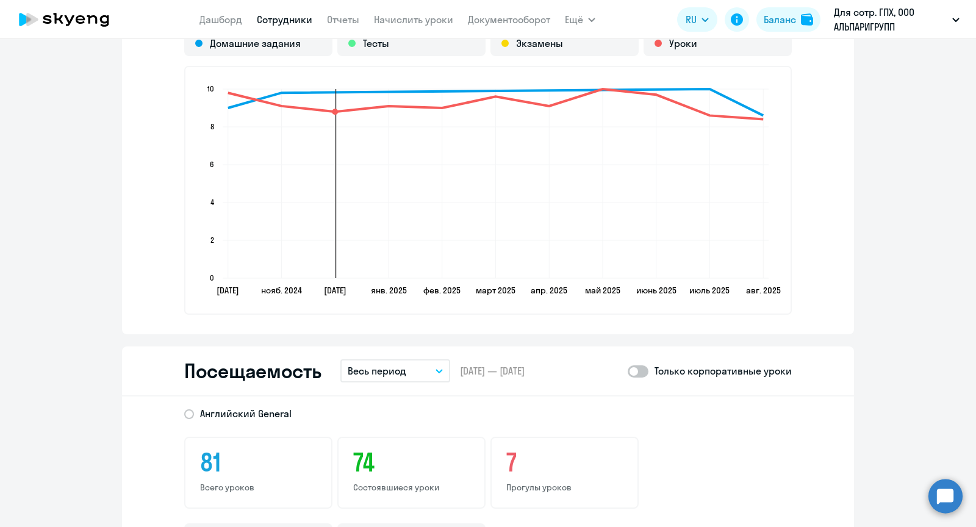
scroll to position [1284, 0]
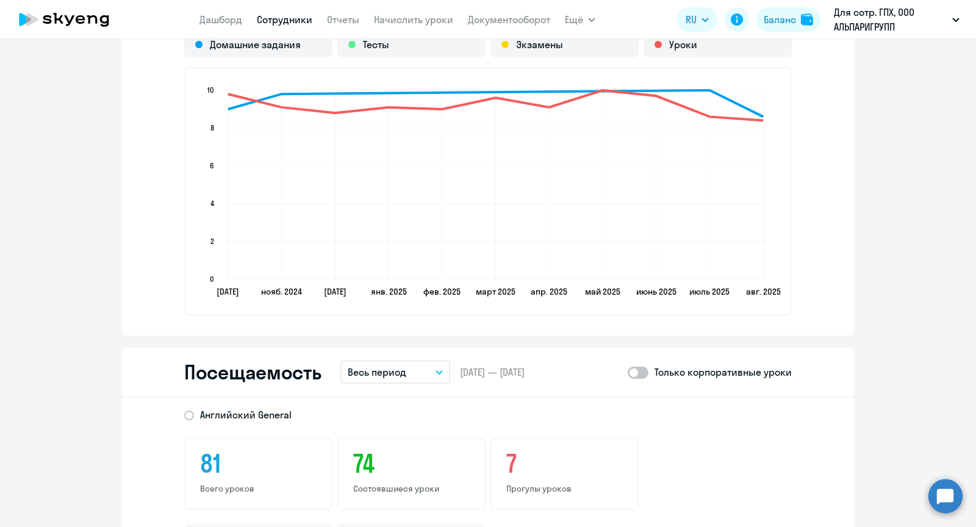
click at [372, 378] on button "Весь период" at bounding box center [395, 372] width 110 height 23
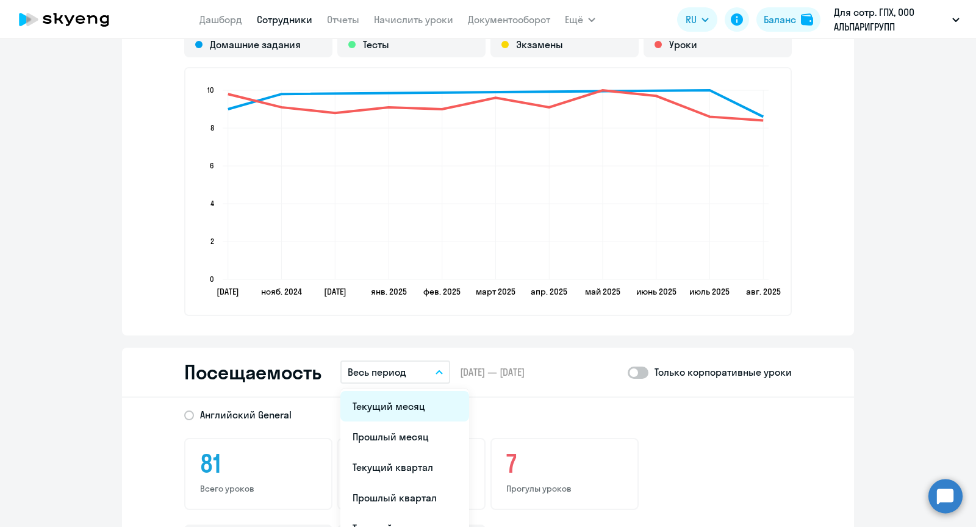
click at [372, 400] on li "Текущий месяц" at bounding box center [404, 406] width 129 height 31
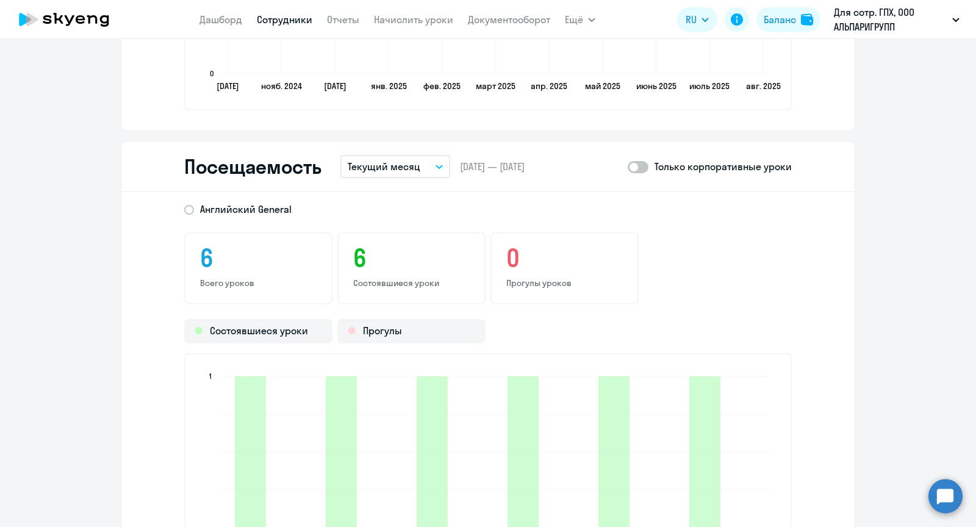
scroll to position [1352, 0]
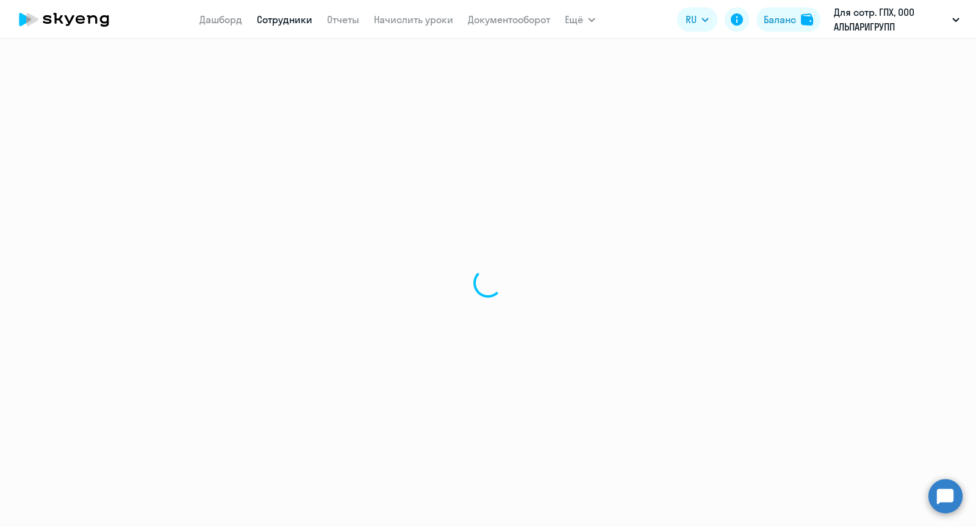
select select "30"
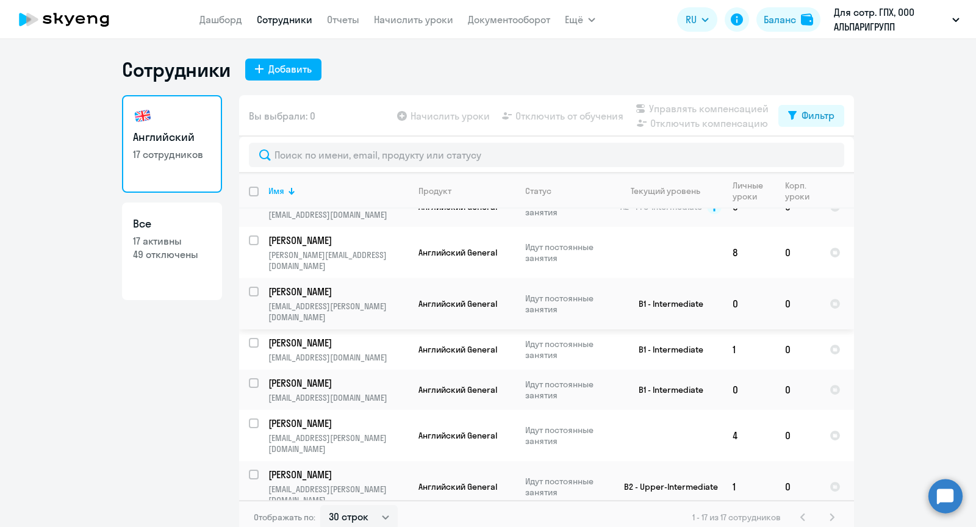
scroll to position [485, 0]
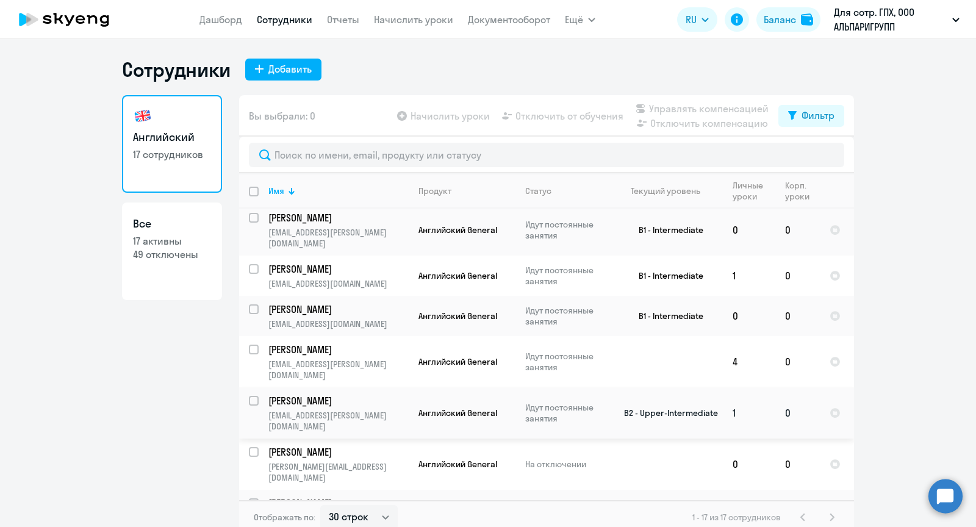
click at [348, 410] on p "[EMAIL_ADDRESS][PERSON_NAME][DOMAIN_NAME]" at bounding box center [338, 421] width 140 height 22
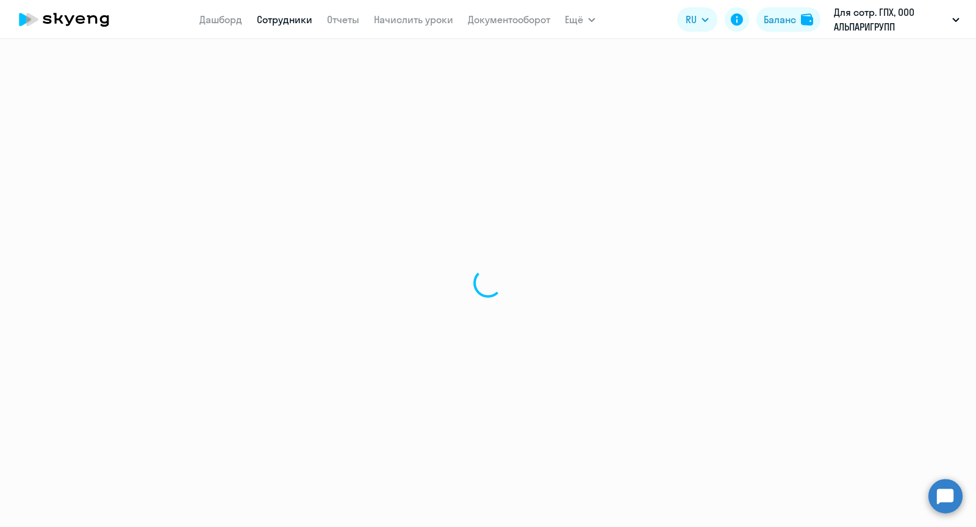
select select "english"
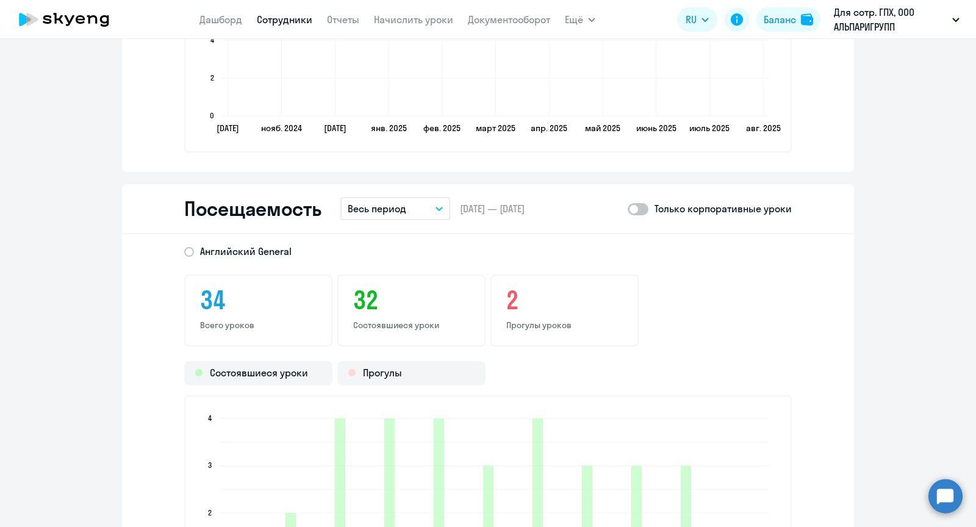
scroll to position [1462, 0]
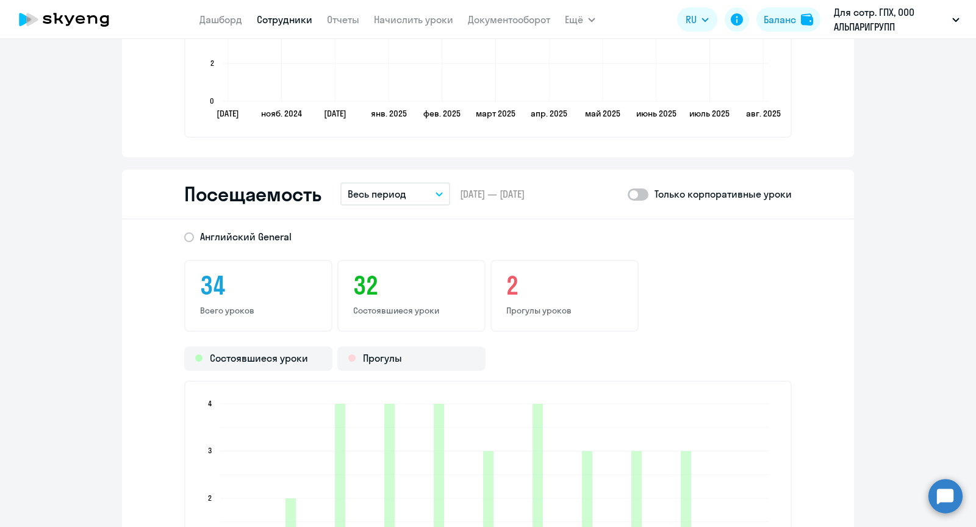
click at [381, 184] on button "Весь период" at bounding box center [395, 193] width 110 height 23
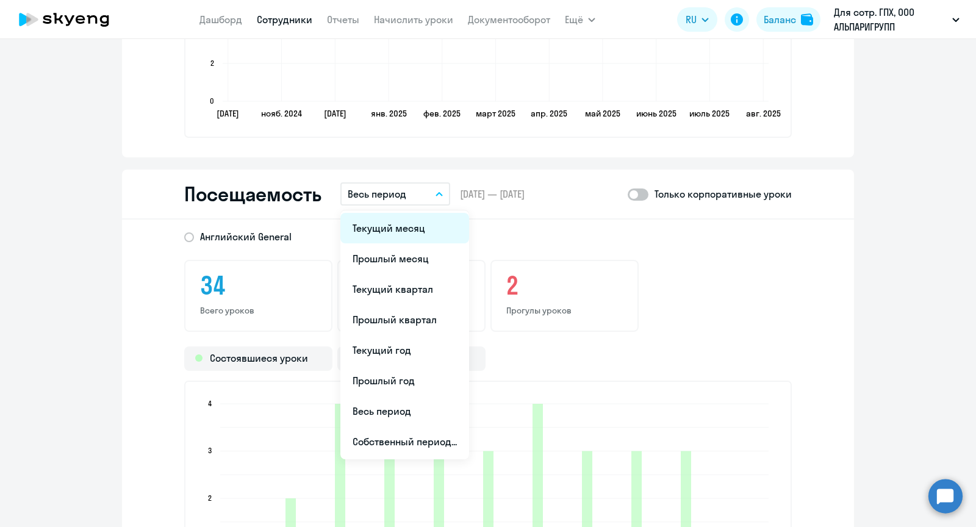
click at [395, 232] on li "Текущий месяц" at bounding box center [404, 228] width 129 height 31
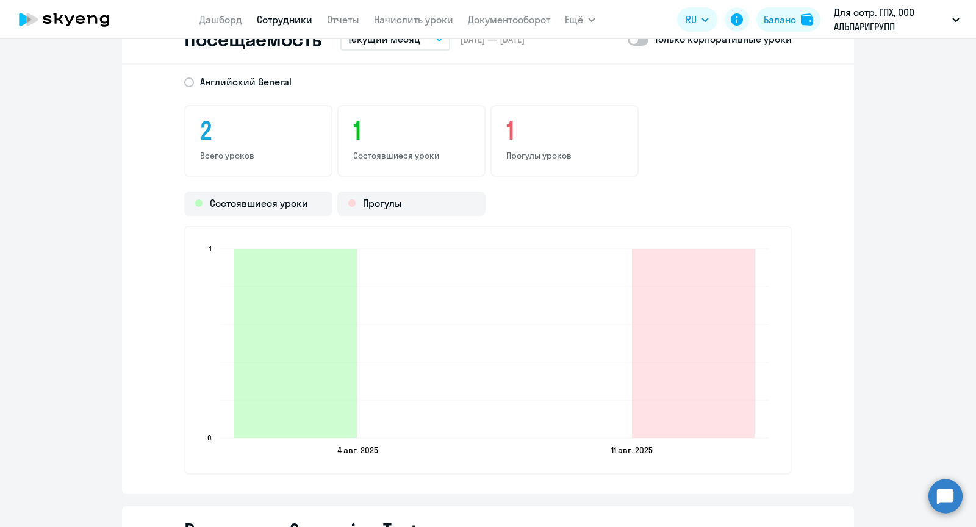
scroll to position [1622, 0]
